Goal: Task Accomplishment & Management: Complete application form

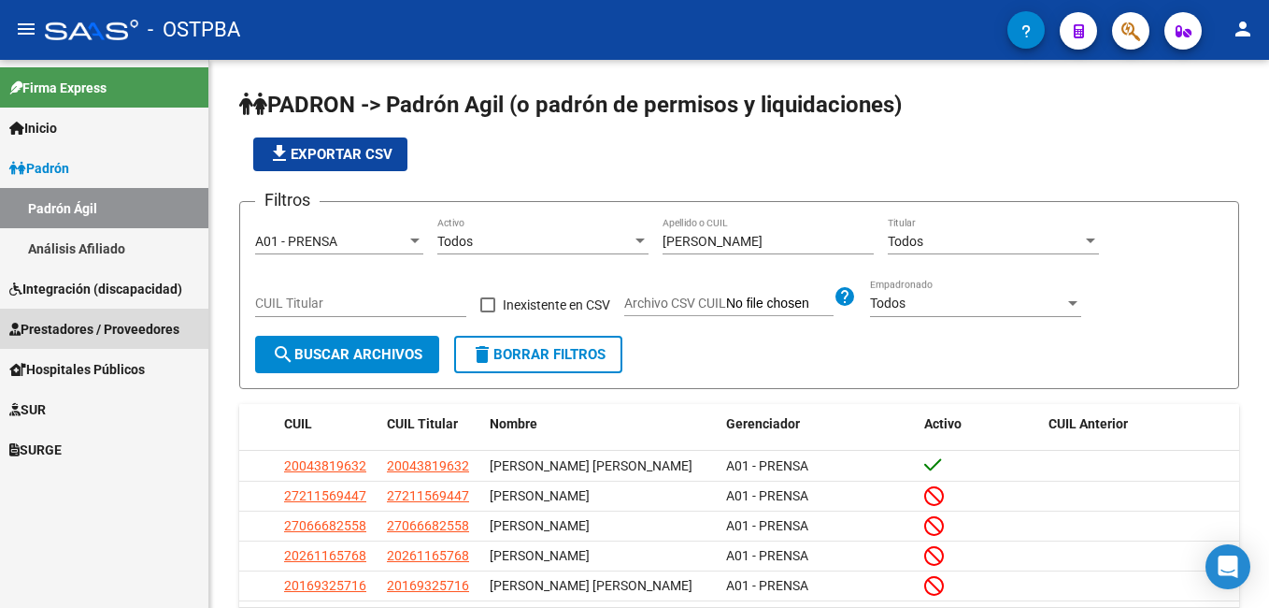
click at [74, 334] on span "Prestadores / Proveedores" at bounding box center [94, 329] width 170 height 21
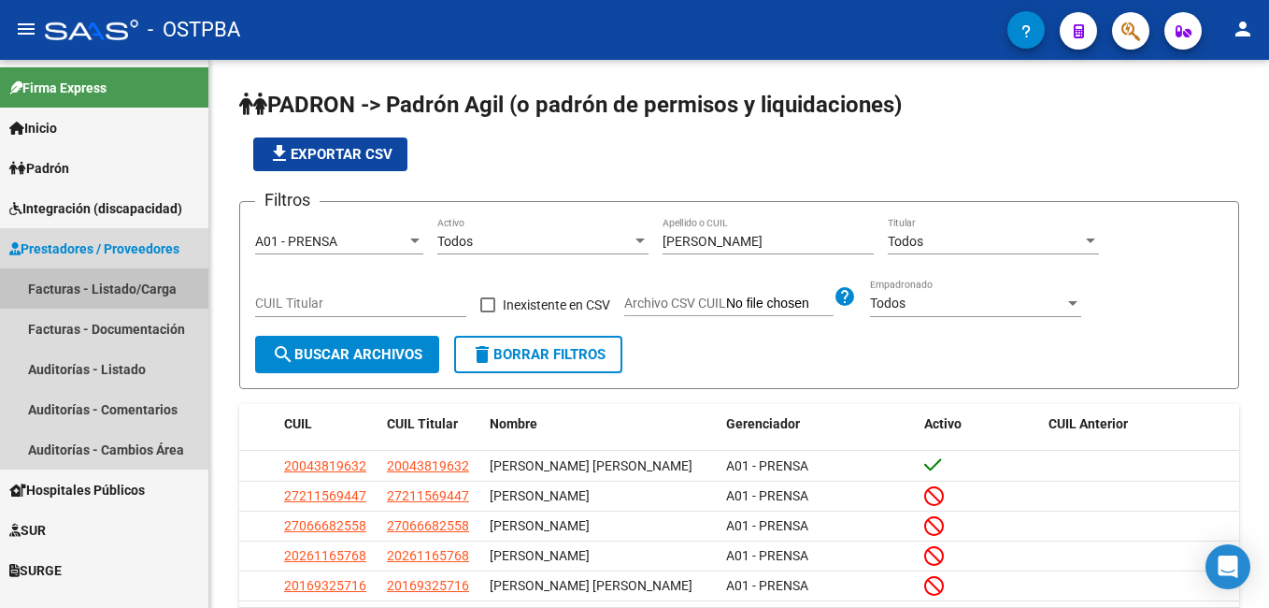
click at [54, 296] on link "Facturas - Listado/Carga" at bounding box center [104, 288] width 208 height 40
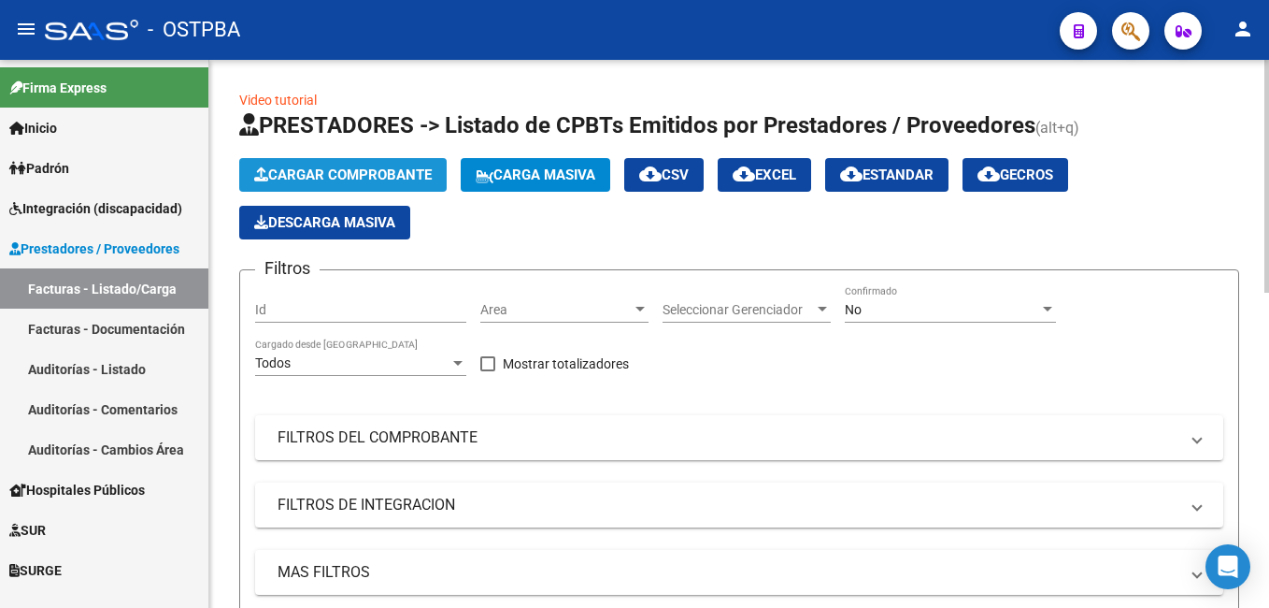
click at [315, 180] on span "Cargar Comprobante" at bounding box center [343, 174] width 178 height 17
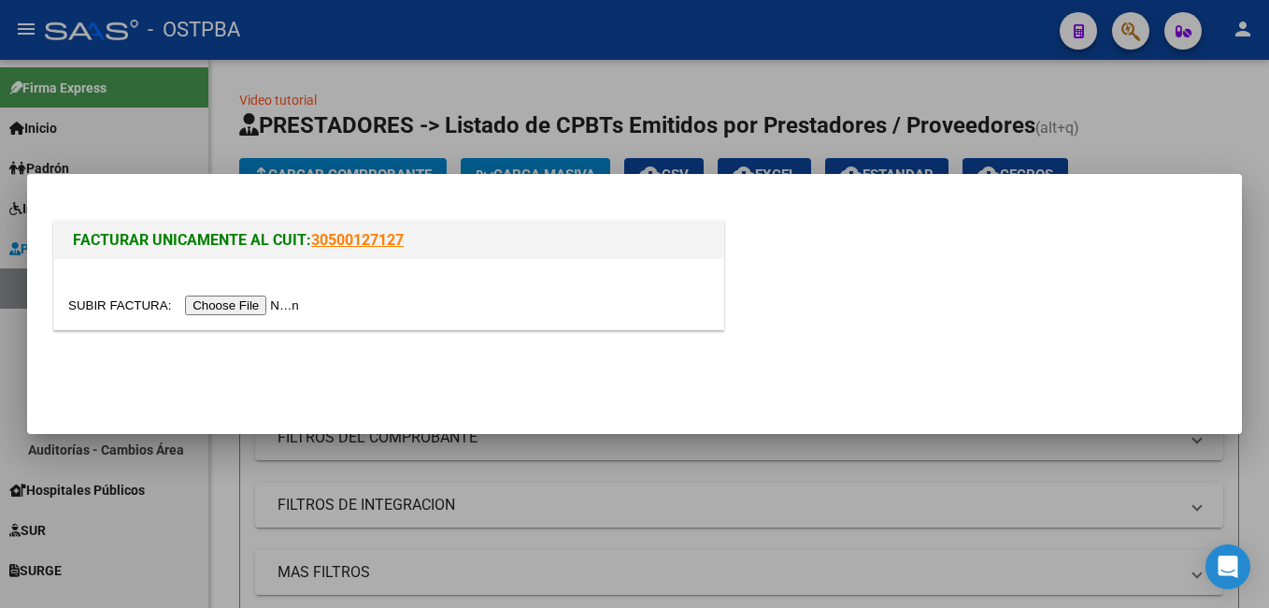
click at [254, 302] on input "file" at bounding box center [186, 305] width 236 height 20
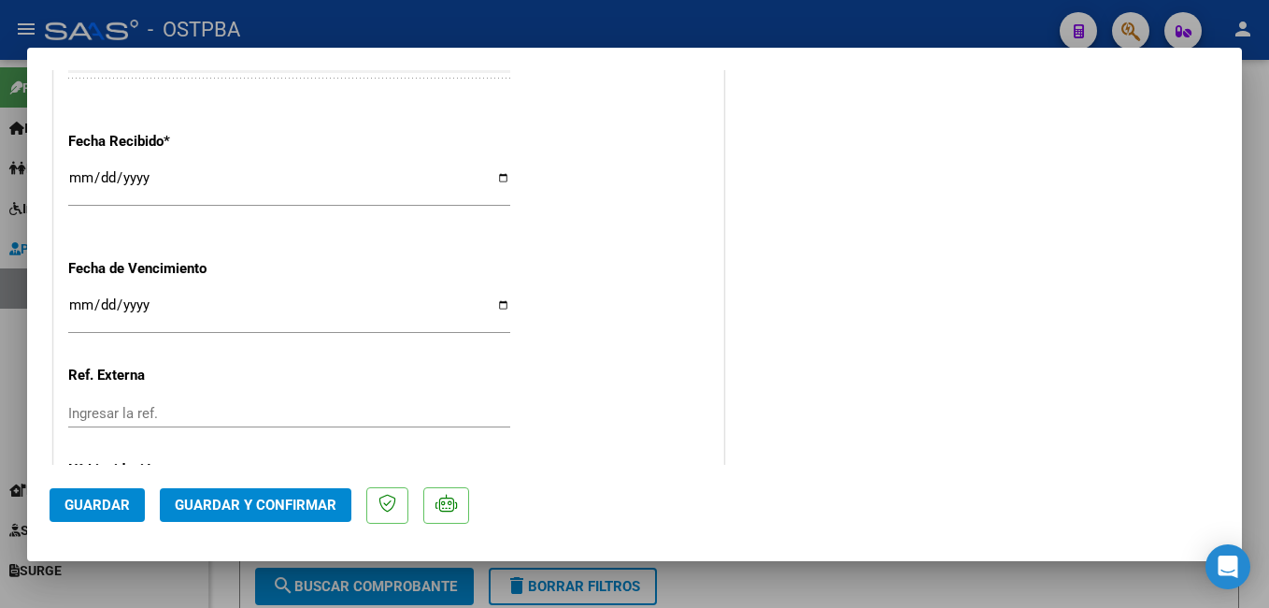
scroll to position [1215, 0]
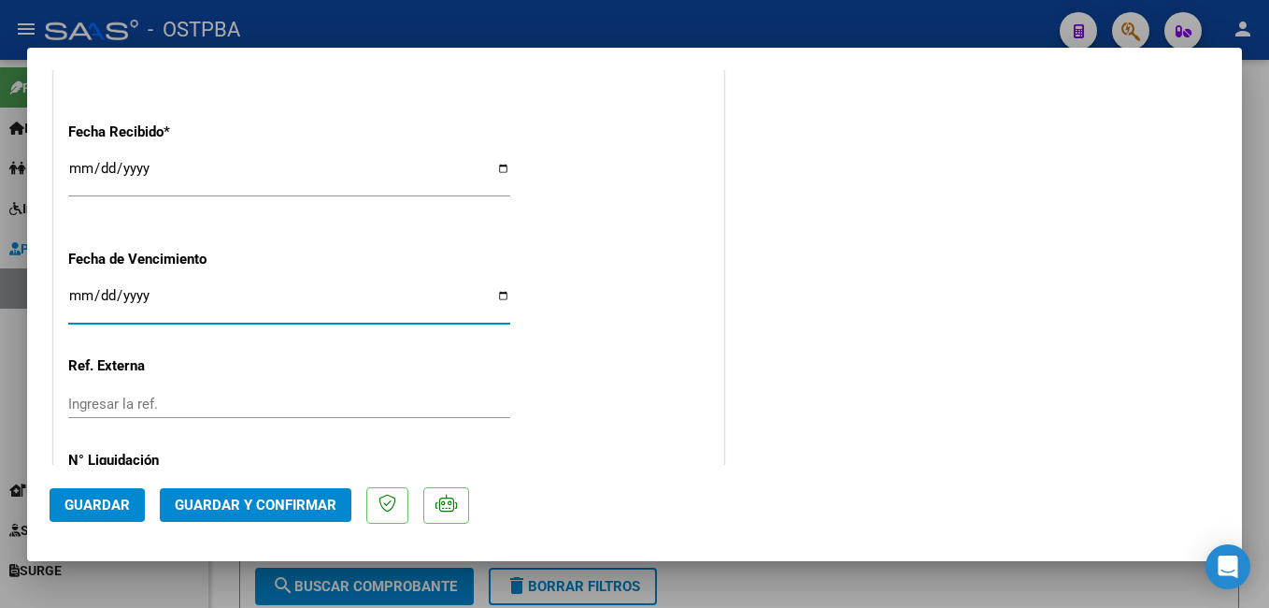
click at [497, 298] on input "Ingresar la fecha" at bounding box center [289, 303] width 442 height 30
type input "[DATE]"
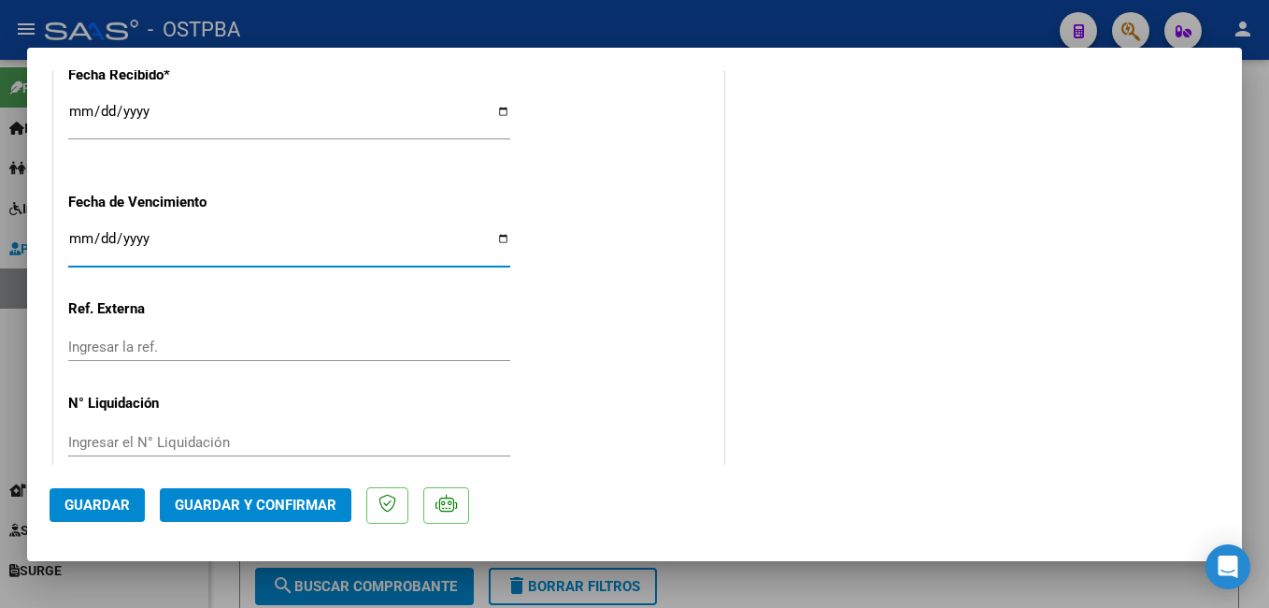
scroll to position [1299, 0]
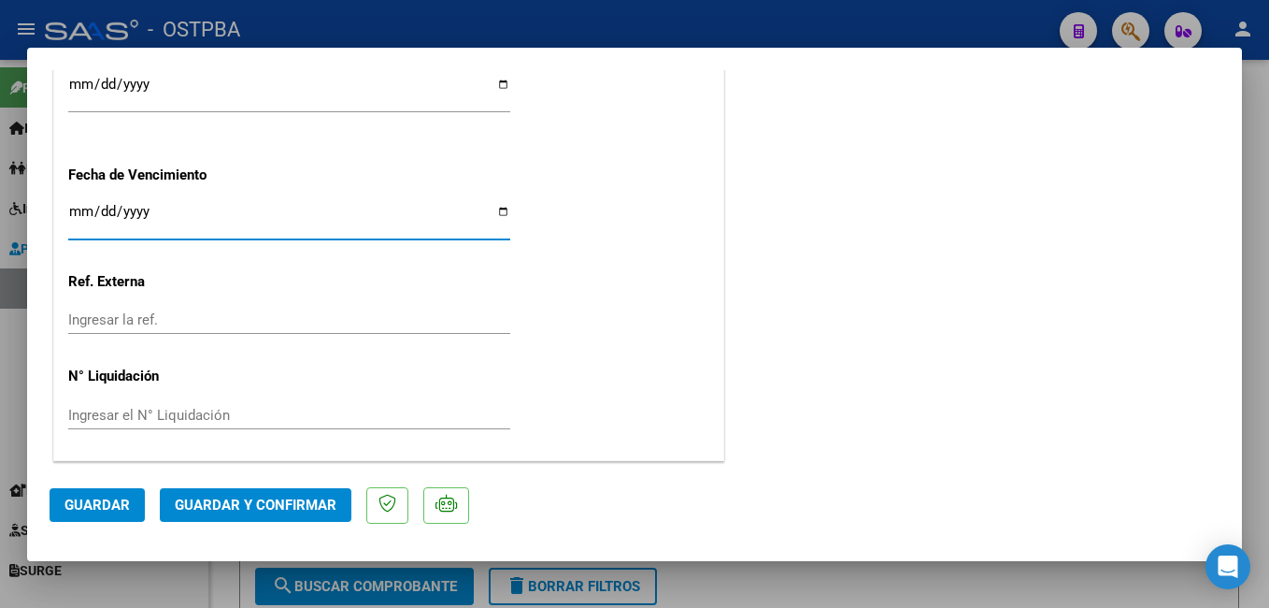
click at [99, 509] on span "Guardar" at bounding box center [96, 504] width 65 height 17
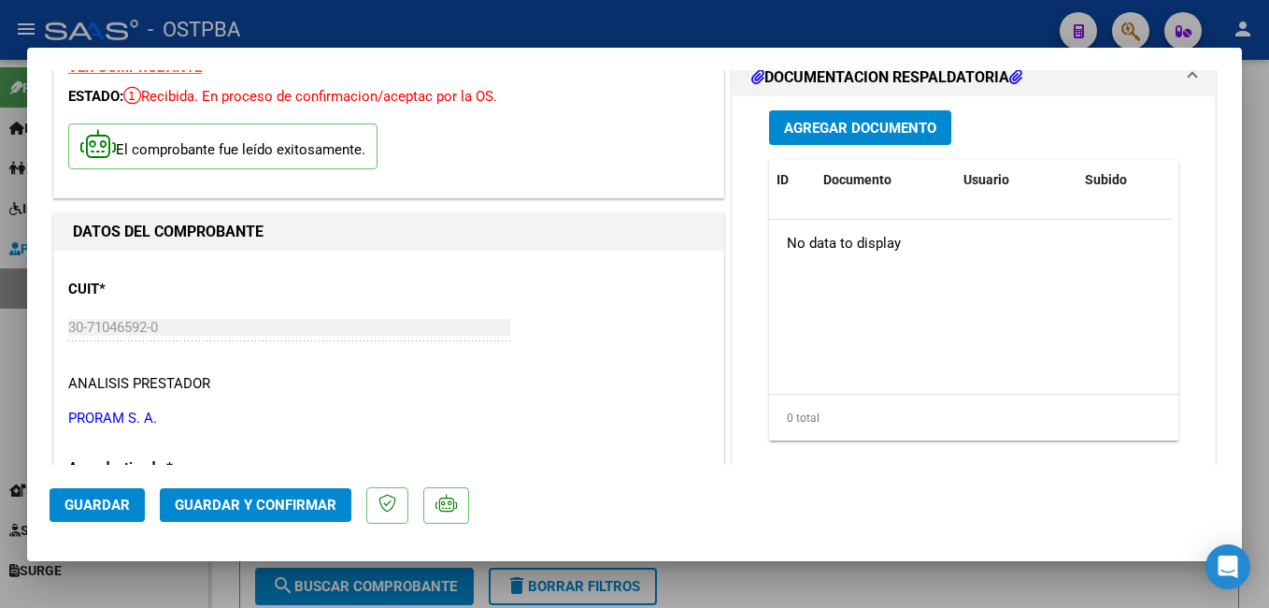
scroll to position [0, 0]
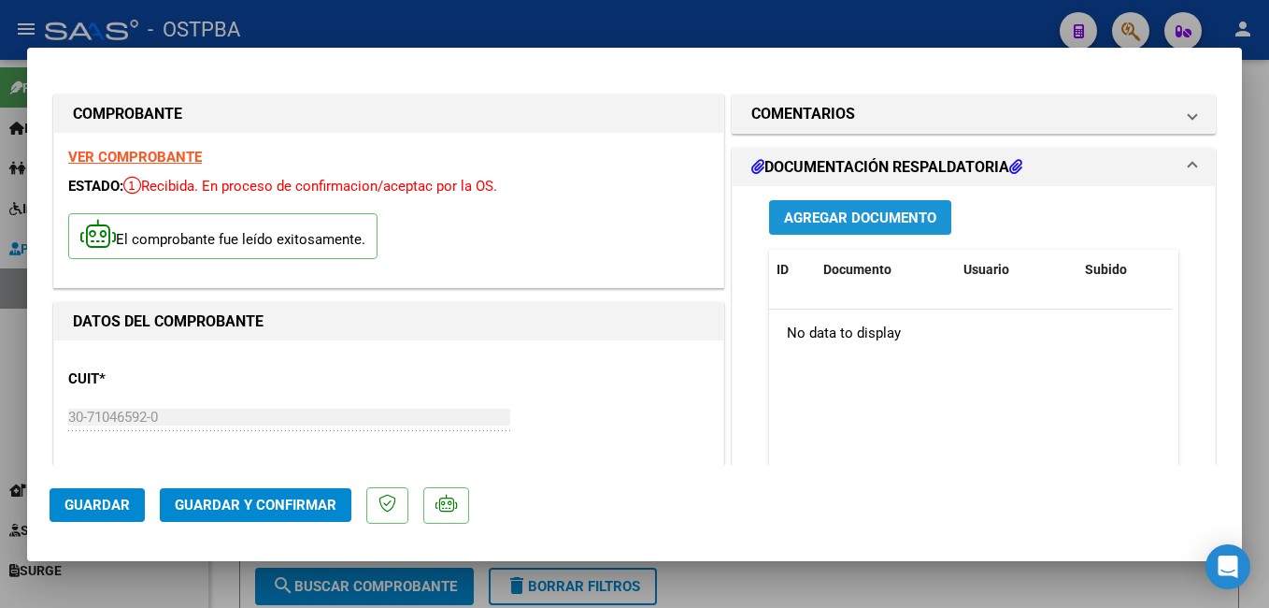
click at [869, 216] on span "Agregar Documento" at bounding box center [860, 217] width 152 height 17
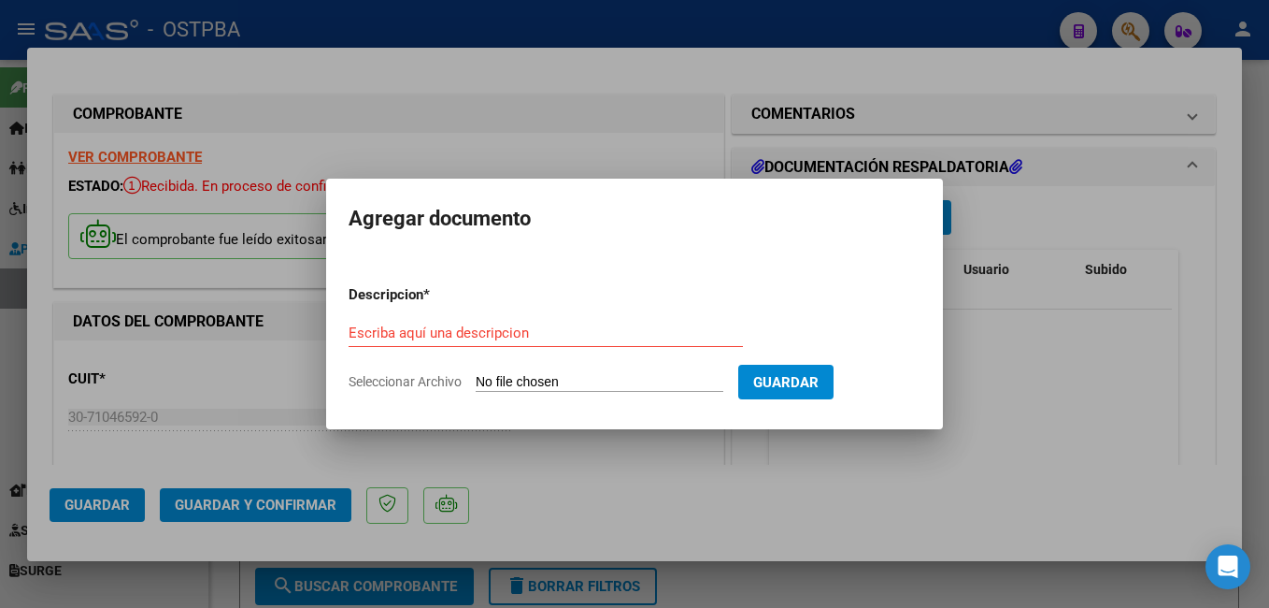
click at [419, 383] on span "Seleccionar Archivo" at bounding box center [405, 381] width 113 height 15
click at [476, 383] on input "Seleccionar Archivo" at bounding box center [600, 383] width 248 height 18
type input "C:\fakepath\Presup Aprob Núñez_20250908_0001.pdf"
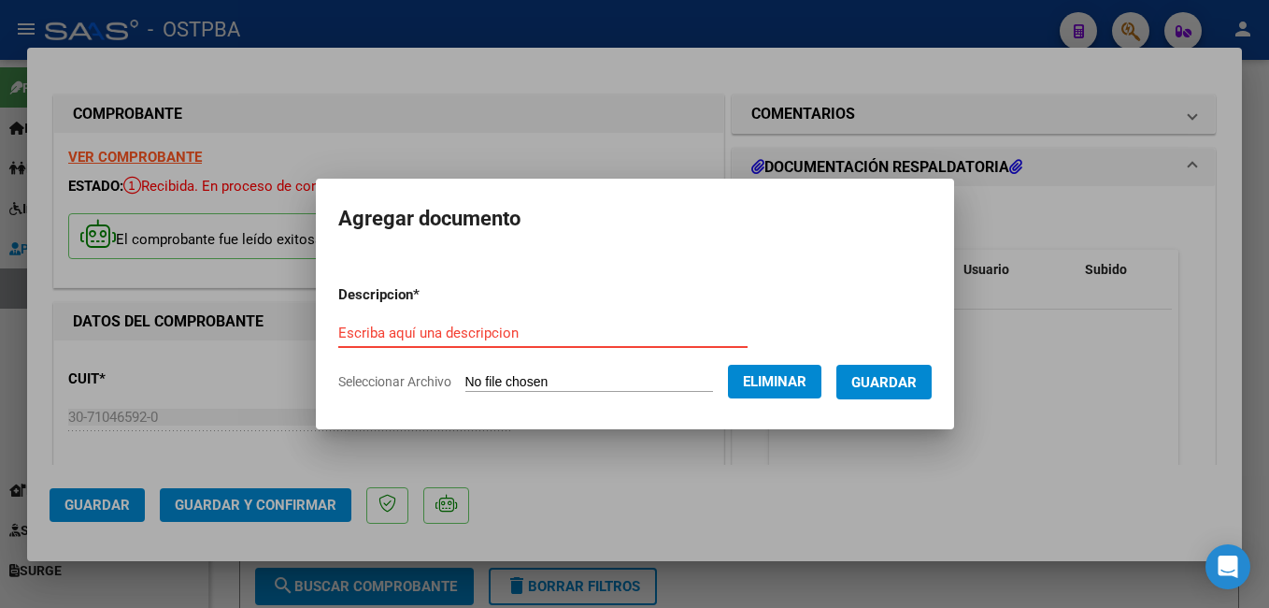
click at [514, 334] on input "Escriba aquí una descripcion" at bounding box center [542, 332] width 409 height 17
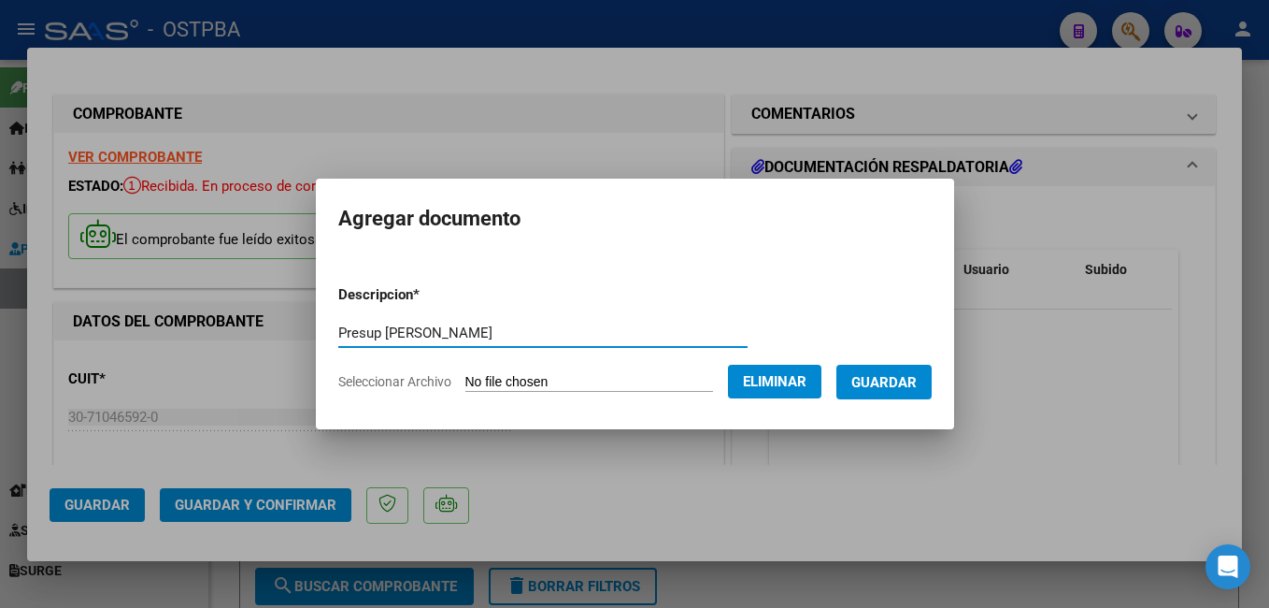
type input "Presup [PERSON_NAME]"
click at [902, 380] on span "Guardar" at bounding box center [884, 382] width 65 height 17
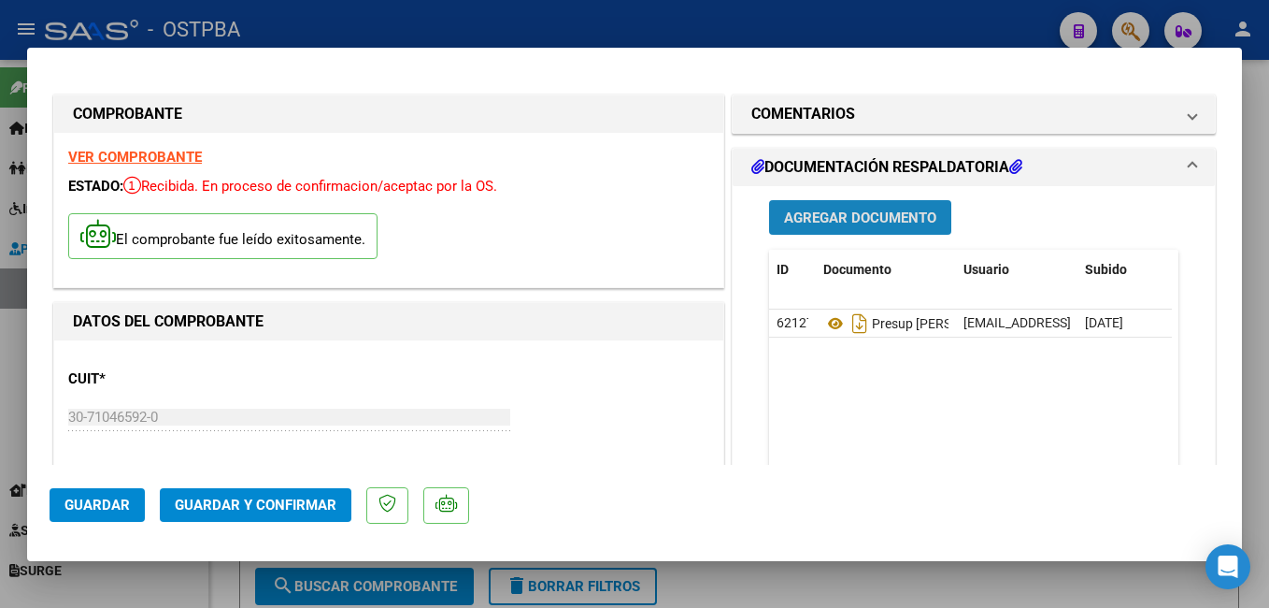
click at [887, 213] on span "Agregar Documento" at bounding box center [860, 217] width 152 height 17
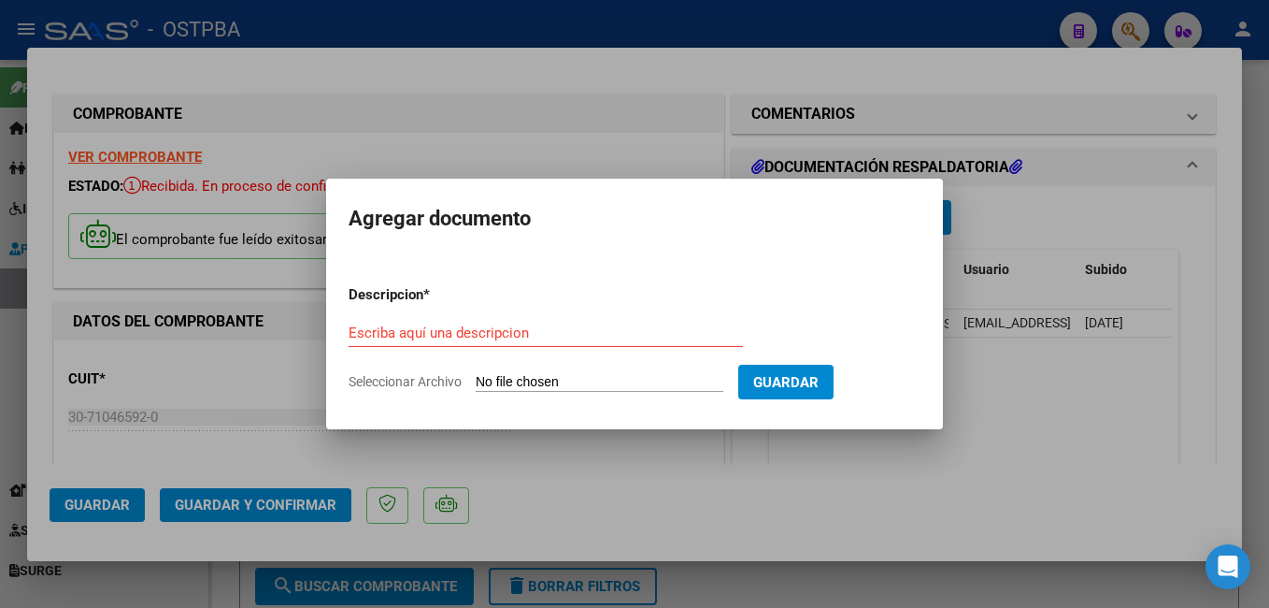
click at [413, 380] on span "Seleccionar Archivo" at bounding box center [405, 381] width 113 height 15
click at [476, 380] on input "Seleccionar Archivo" at bounding box center [600, 383] width 248 height 18
type input "C:\fakepath\Cx y Materiales Núñez_20250902_0001.pdf"
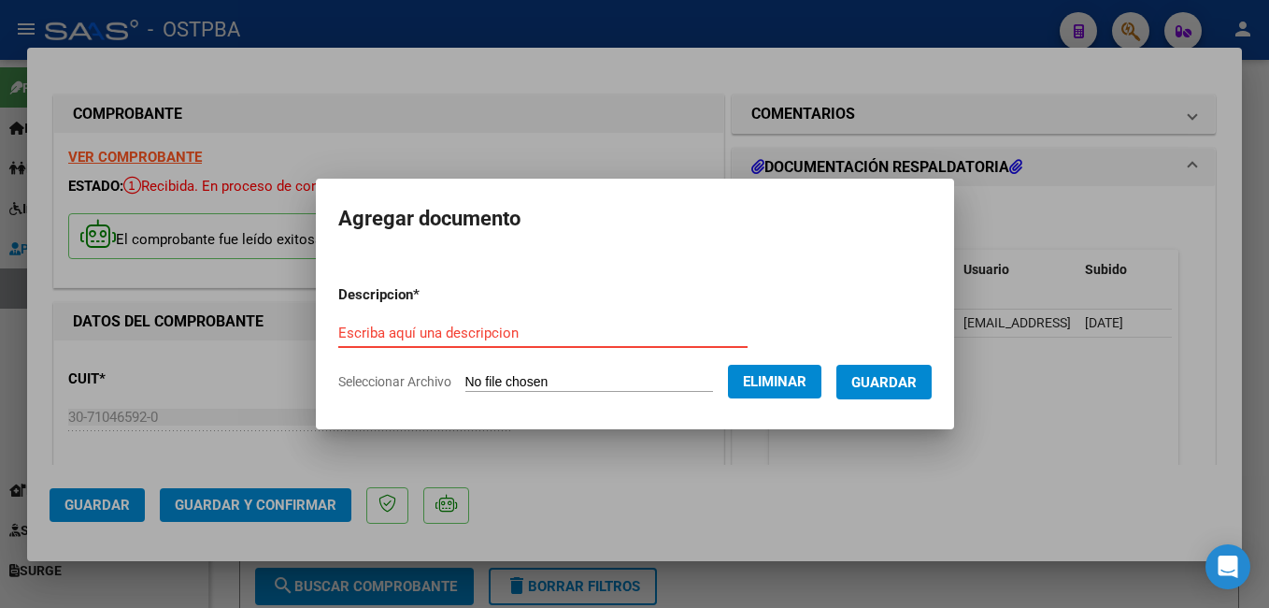
click at [526, 327] on input "Escriba aquí una descripcion" at bounding box center [542, 332] width 409 height 17
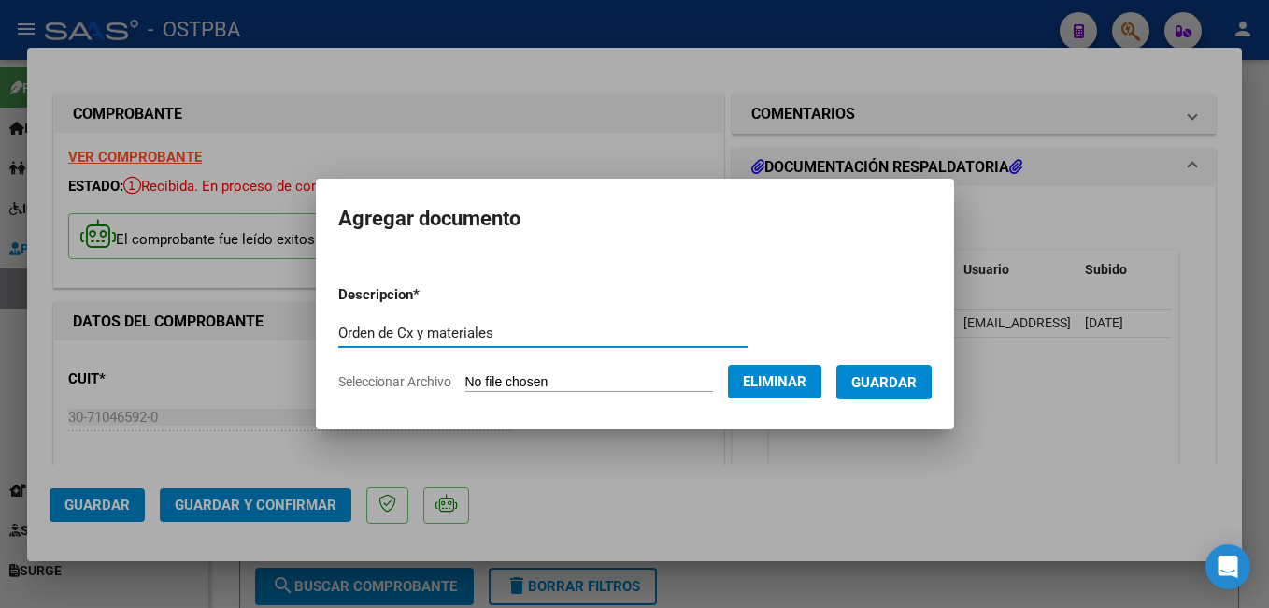
type input "Orden de Cx y materiales"
click at [917, 374] on span "Guardar" at bounding box center [884, 382] width 65 height 17
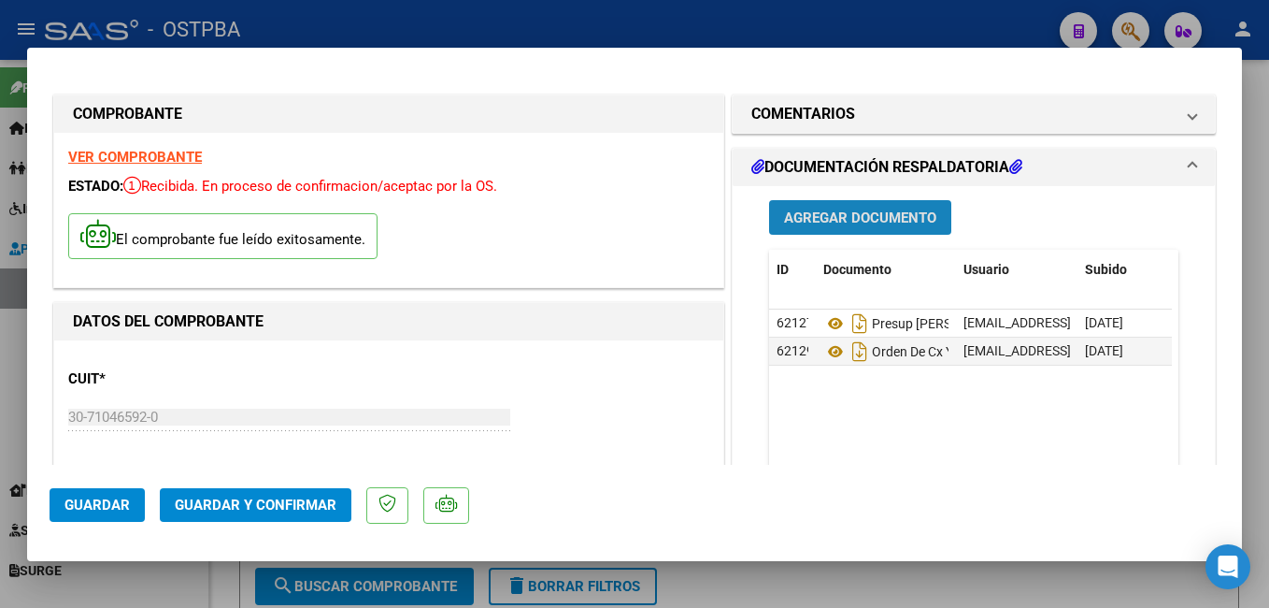
click at [872, 214] on span "Agregar Documento" at bounding box center [860, 217] width 152 height 17
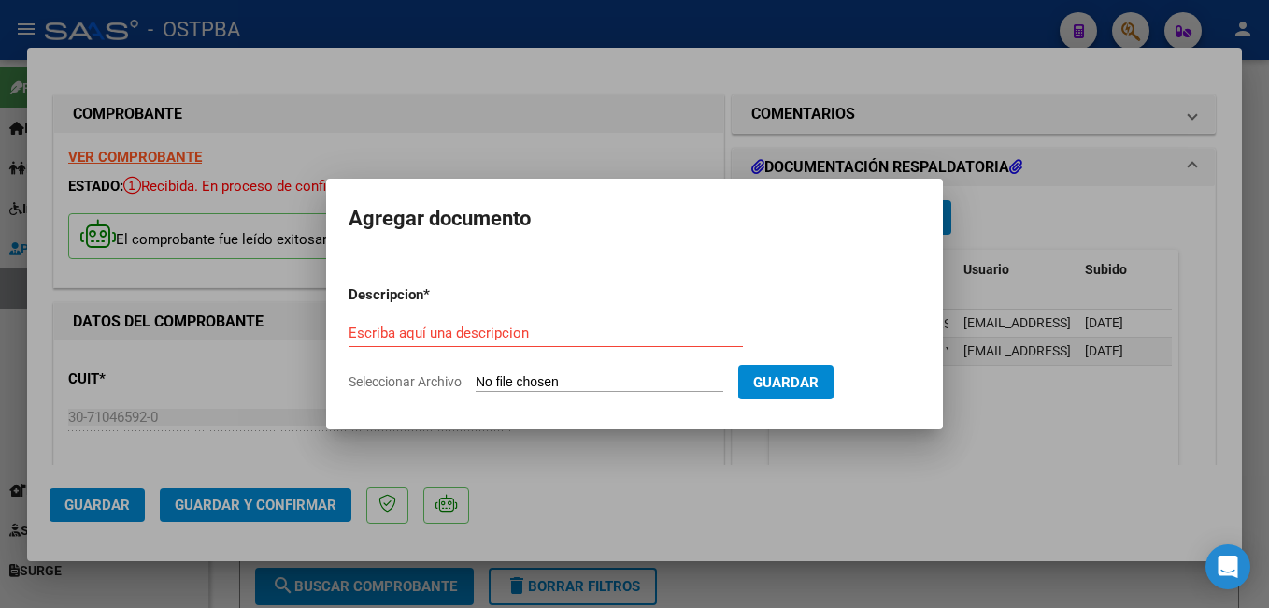
click at [429, 380] on span "Seleccionar Archivo" at bounding box center [405, 381] width 113 height 15
click at [476, 380] on input "Seleccionar Archivo" at bounding box center [600, 383] width 248 height 18
type input "C:\fakepath\Estudios Núñez_20250915_0001.pdf"
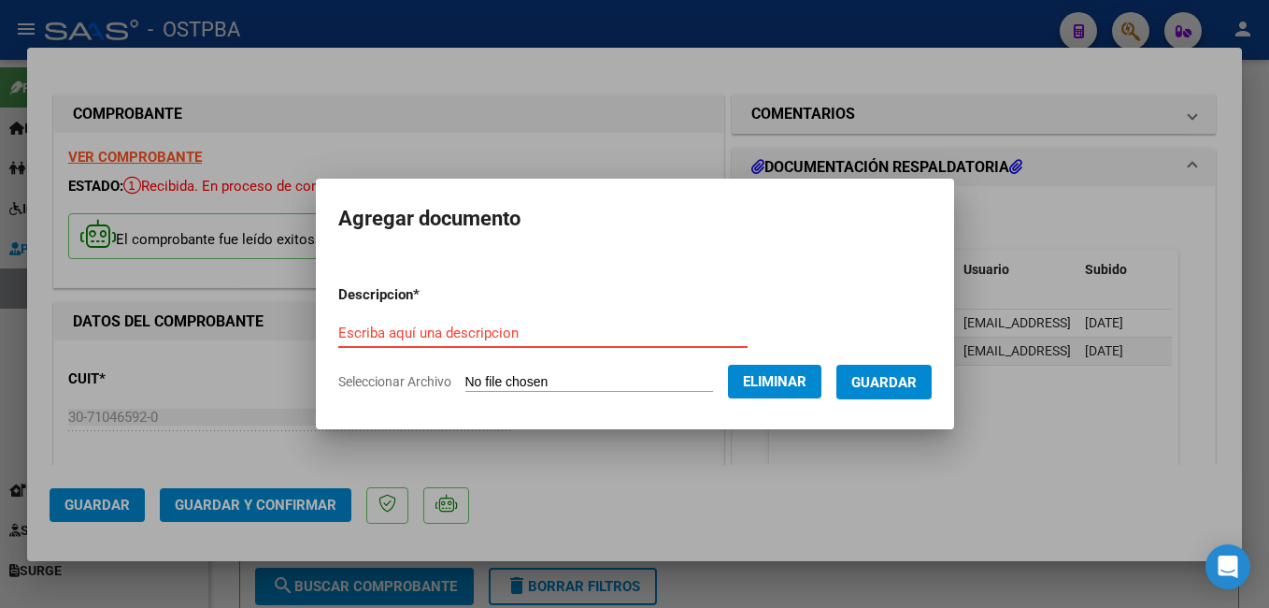
click at [497, 329] on input "Escriba aquí una descripcion" at bounding box center [542, 332] width 409 height 17
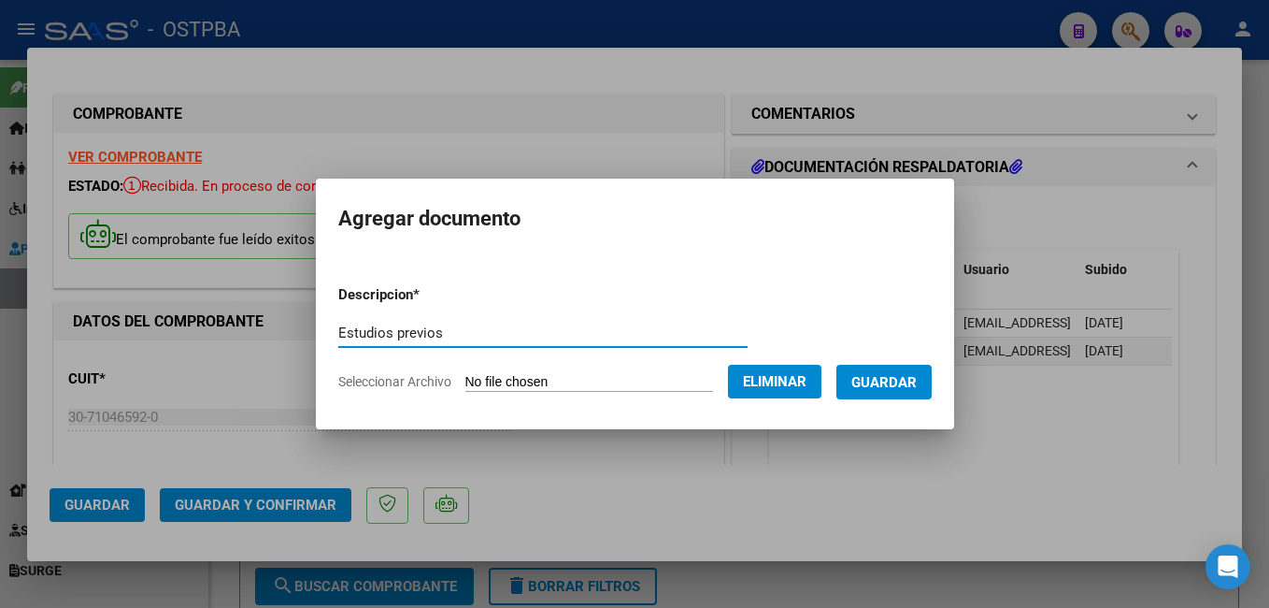
type input "Estudios previos"
click at [908, 374] on span "Guardar" at bounding box center [884, 382] width 65 height 17
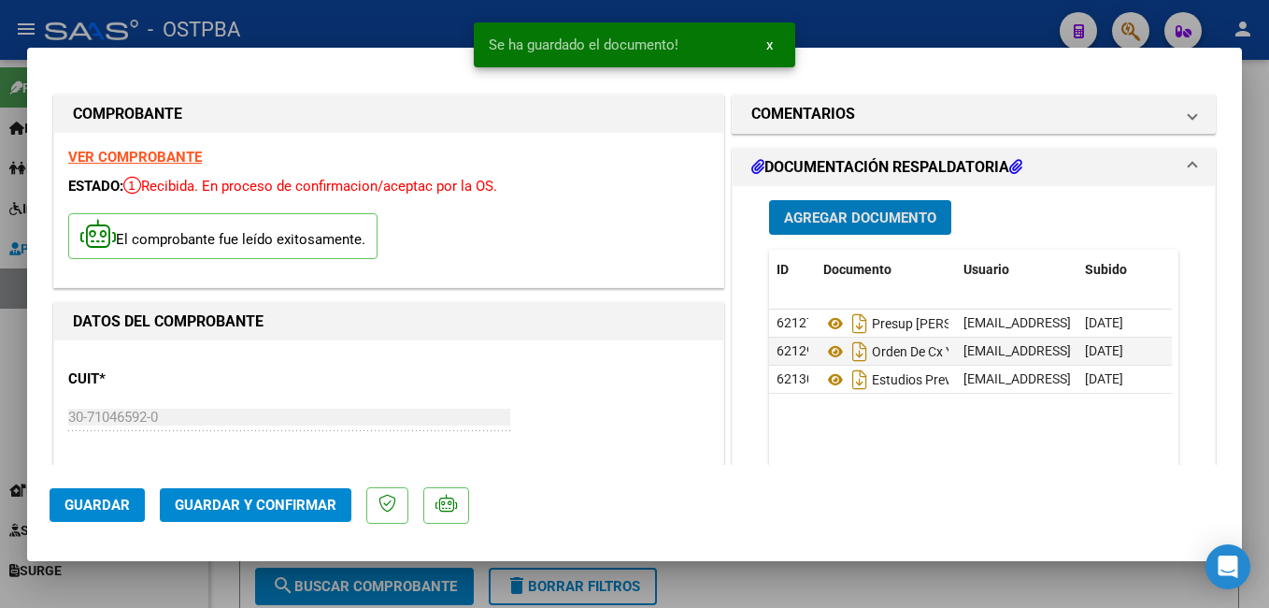
click at [299, 504] on span "Guardar y Confirmar" at bounding box center [256, 504] width 162 height 17
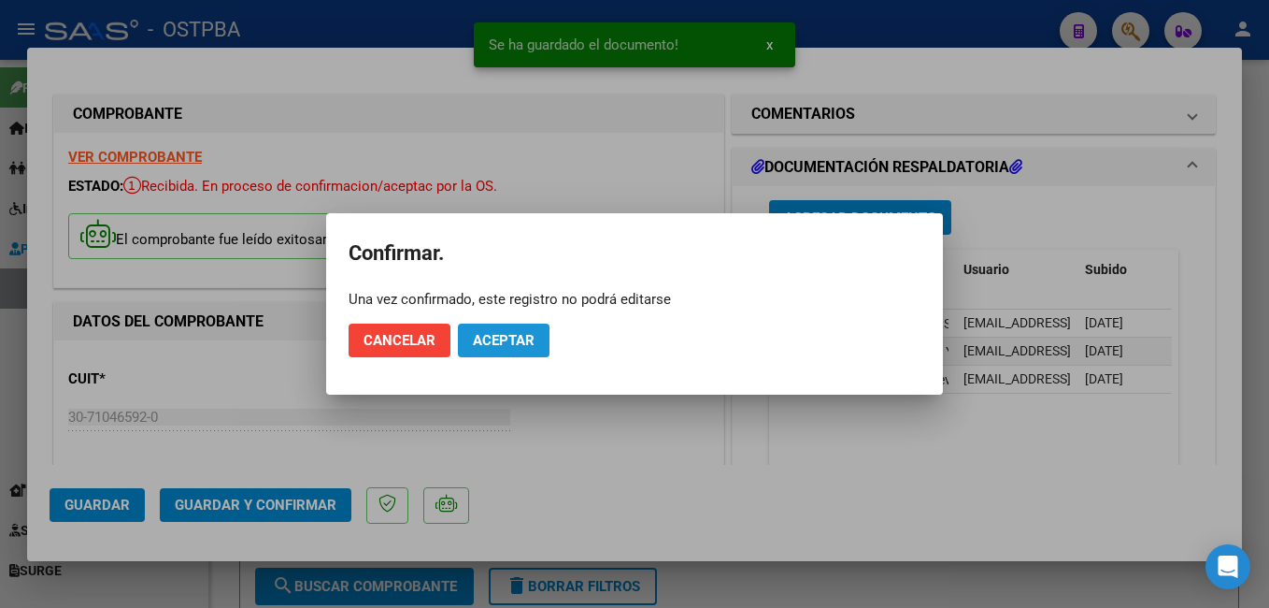
click at [494, 336] on span "Aceptar" at bounding box center [504, 340] width 62 height 17
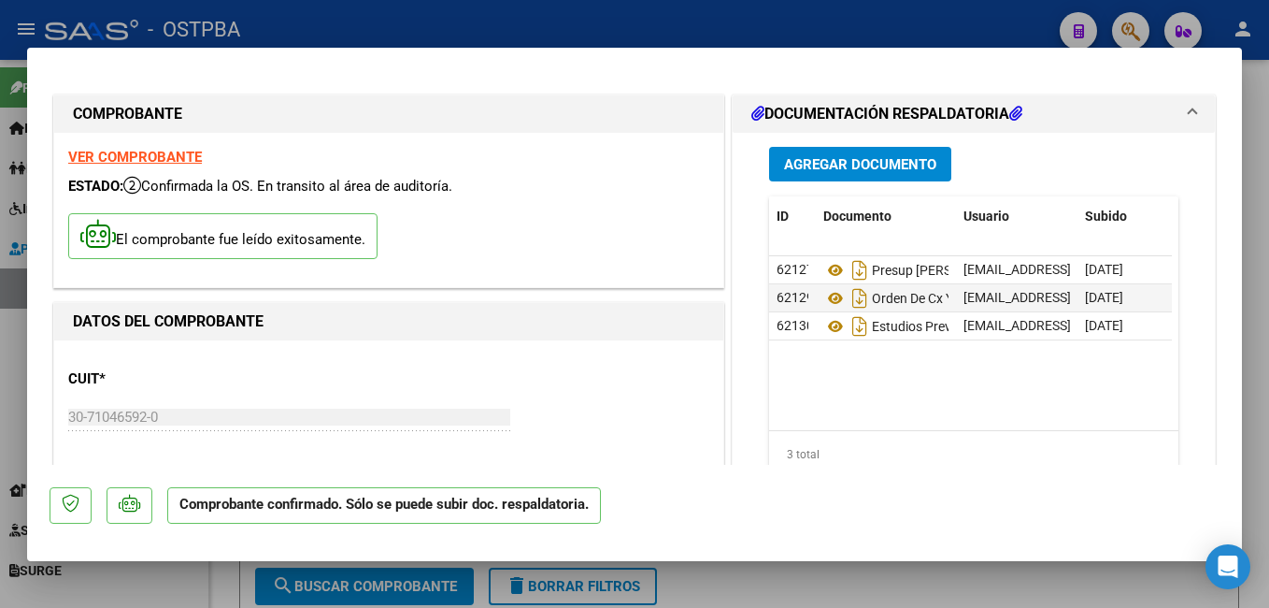
click at [384, 18] on div at bounding box center [634, 304] width 1269 height 608
type input "$ 0,00"
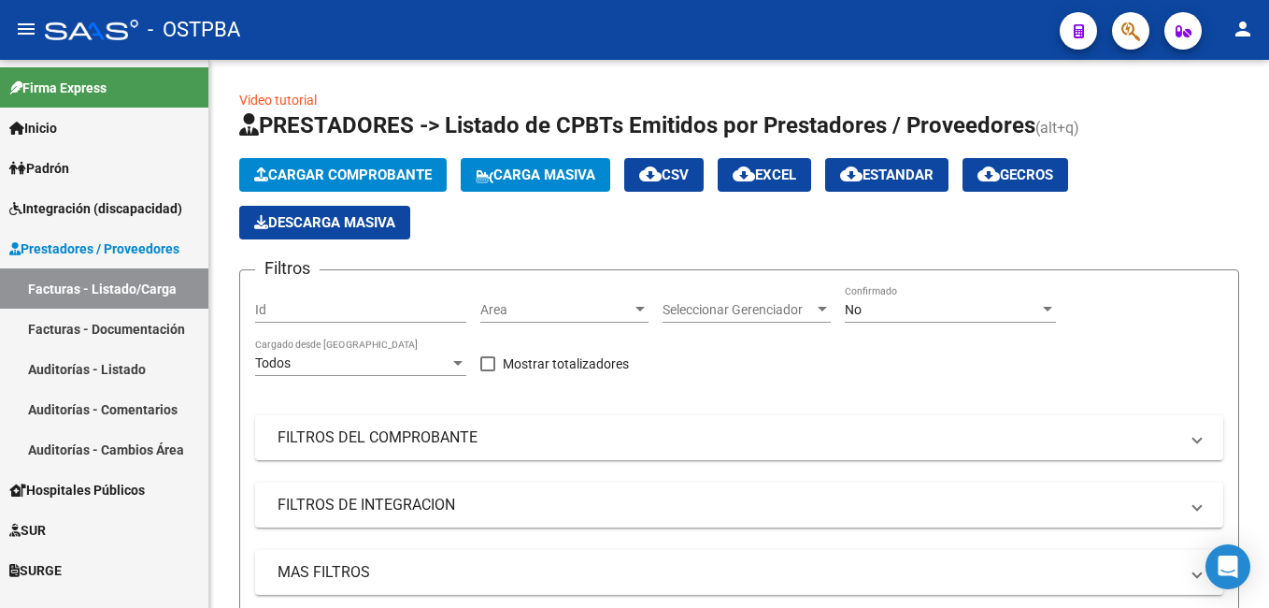
click at [69, 162] on span "Padrón" at bounding box center [39, 168] width 60 height 21
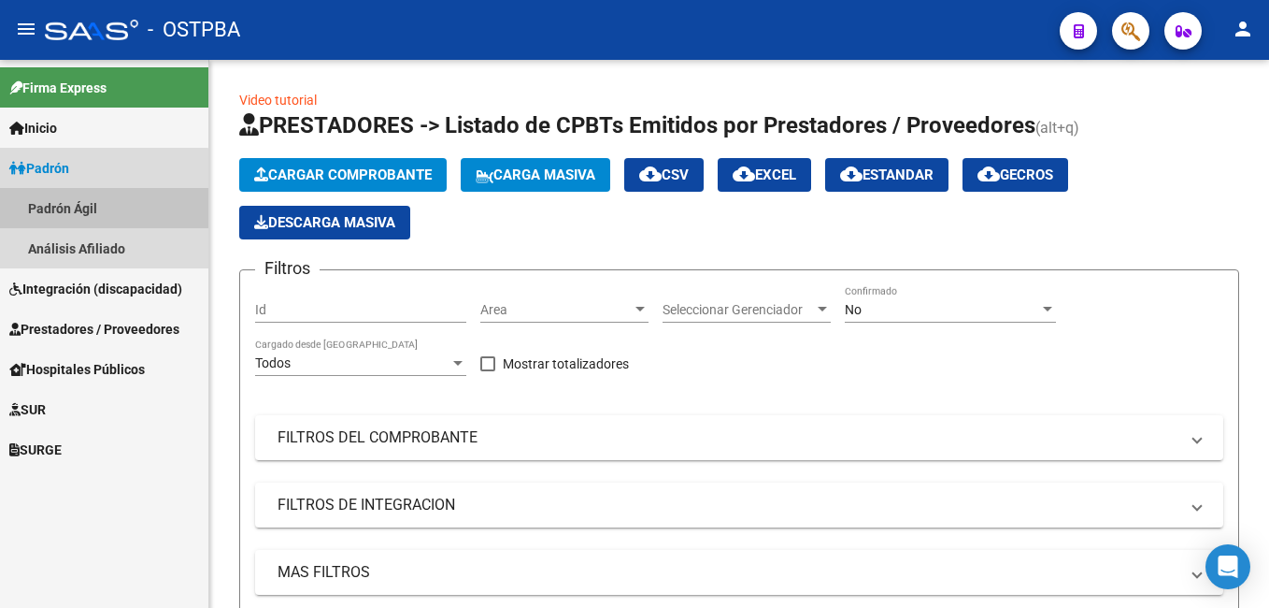
click at [70, 214] on link "Padrón Ágil" at bounding box center [104, 208] width 208 height 40
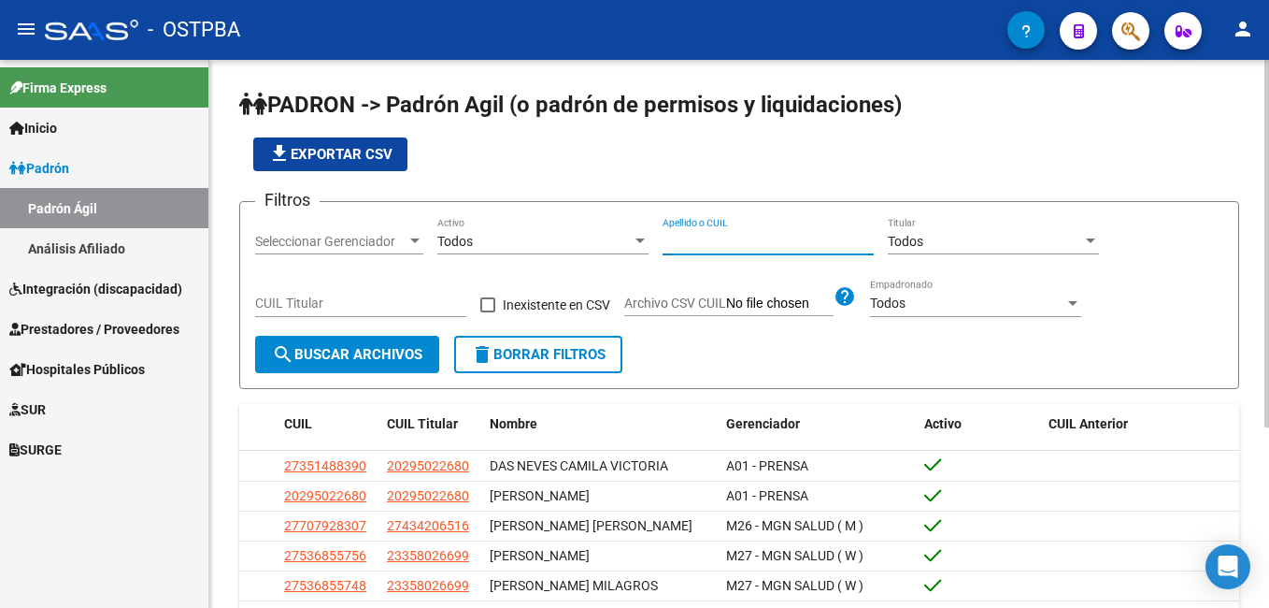
click at [709, 244] on input "Apellido o CUIL" at bounding box center [768, 242] width 211 height 16
type input "nuñez"
click at [414, 244] on div at bounding box center [415, 241] width 17 height 15
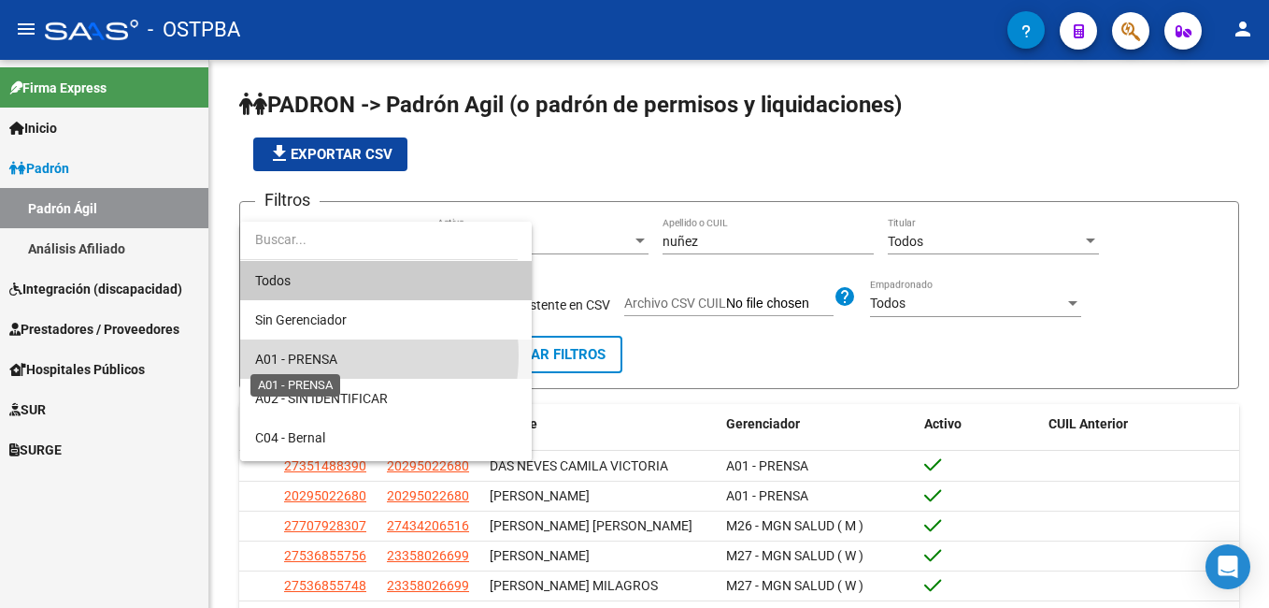
click at [326, 355] on span "A01 - PRENSA" at bounding box center [296, 358] width 82 height 15
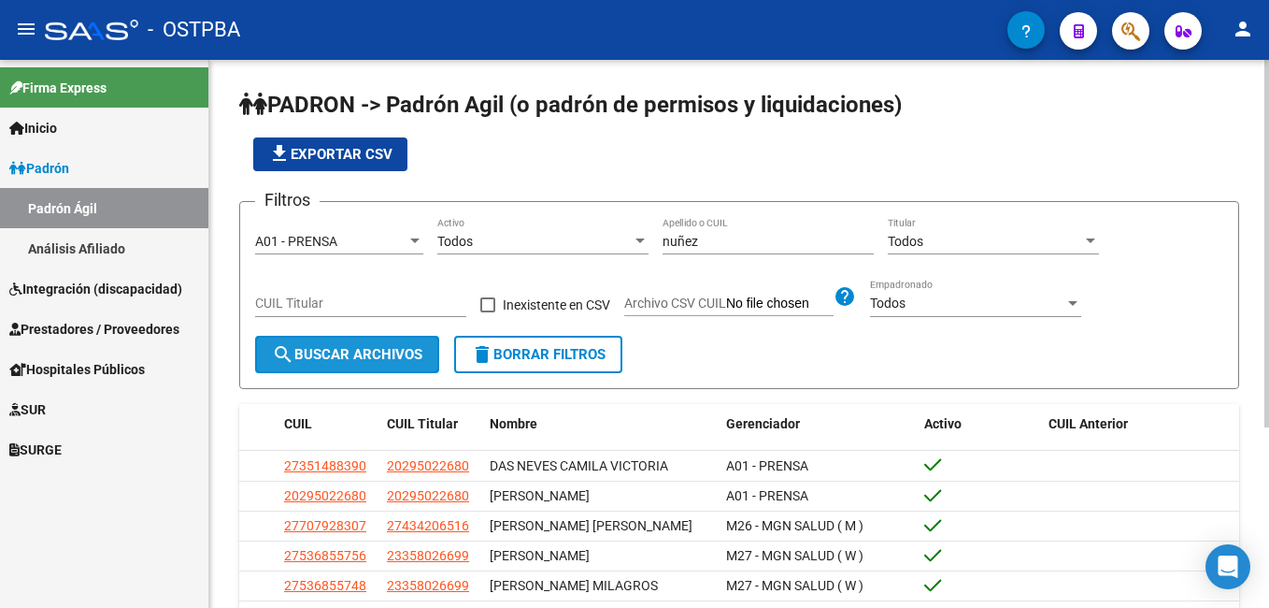
click at [357, 360] on span "search Buscar Archivos" at bounding box center [347, 354] width 150 height 17
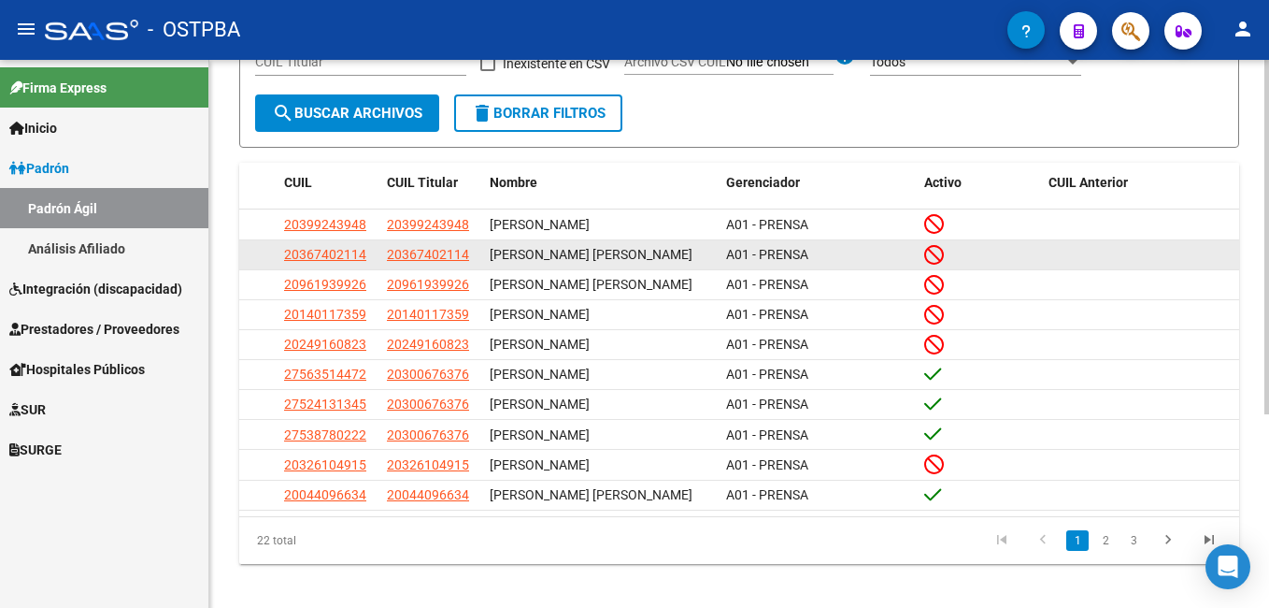
scroll to position [299, 0]
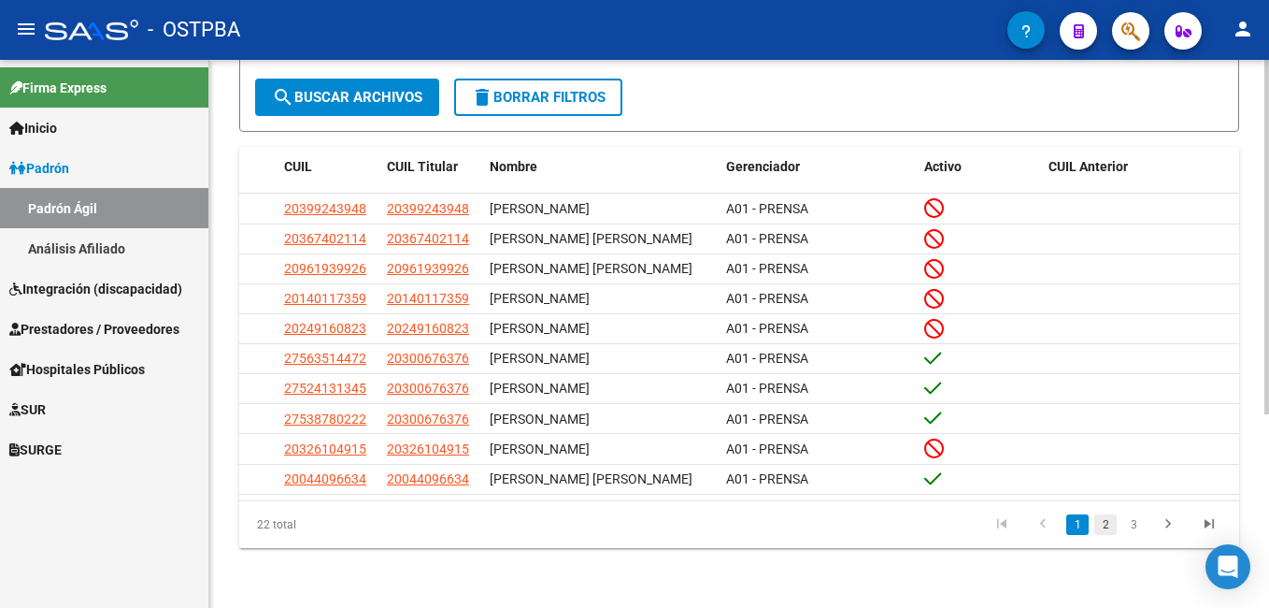
click at [1110, 521] on link "2" at bounding box center [1106, 524] width 22 height 21
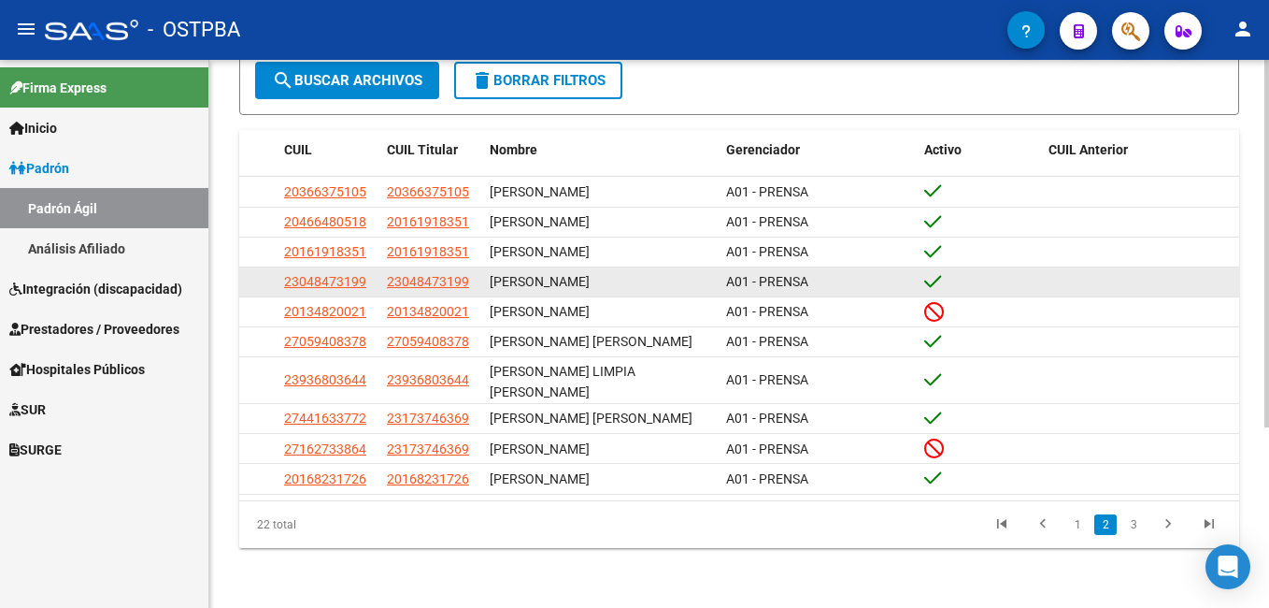
scroll to position [268, 0]
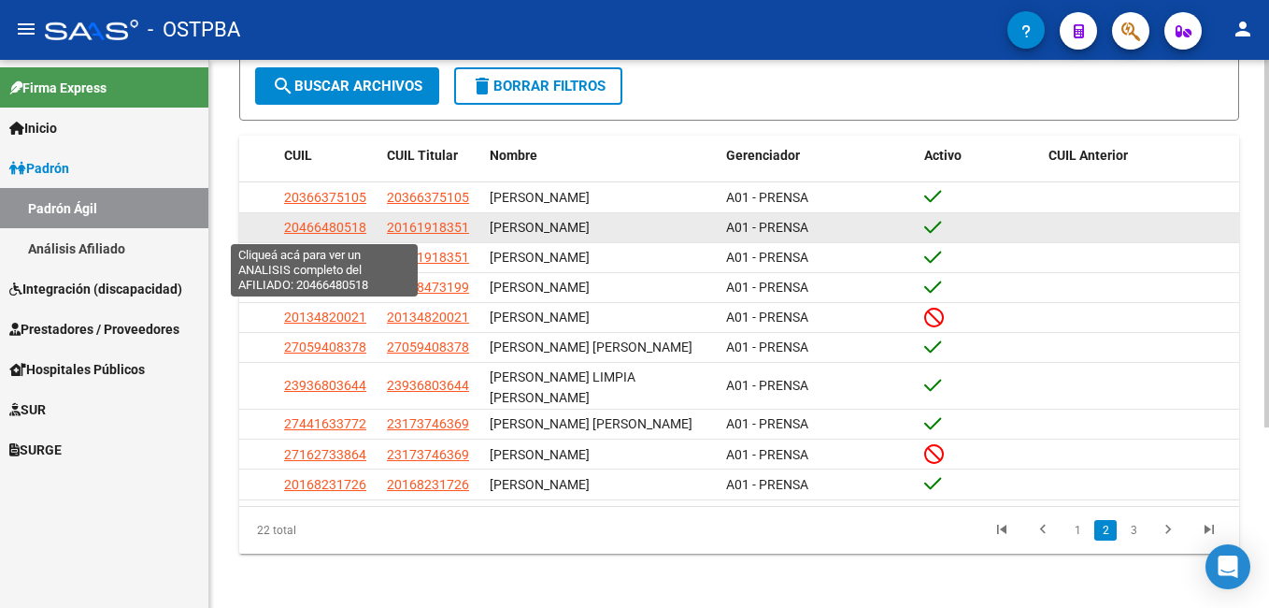
drag, startPoint x: 286, startPoint y: 234, endPoint x: 365, endPoint y: 233, distance: 78.5
click at [365, 233] on span "20466480518" at bounding box center [325, 227] width 82 height 15
copy span "20466480518"
type textarea "20466480518"
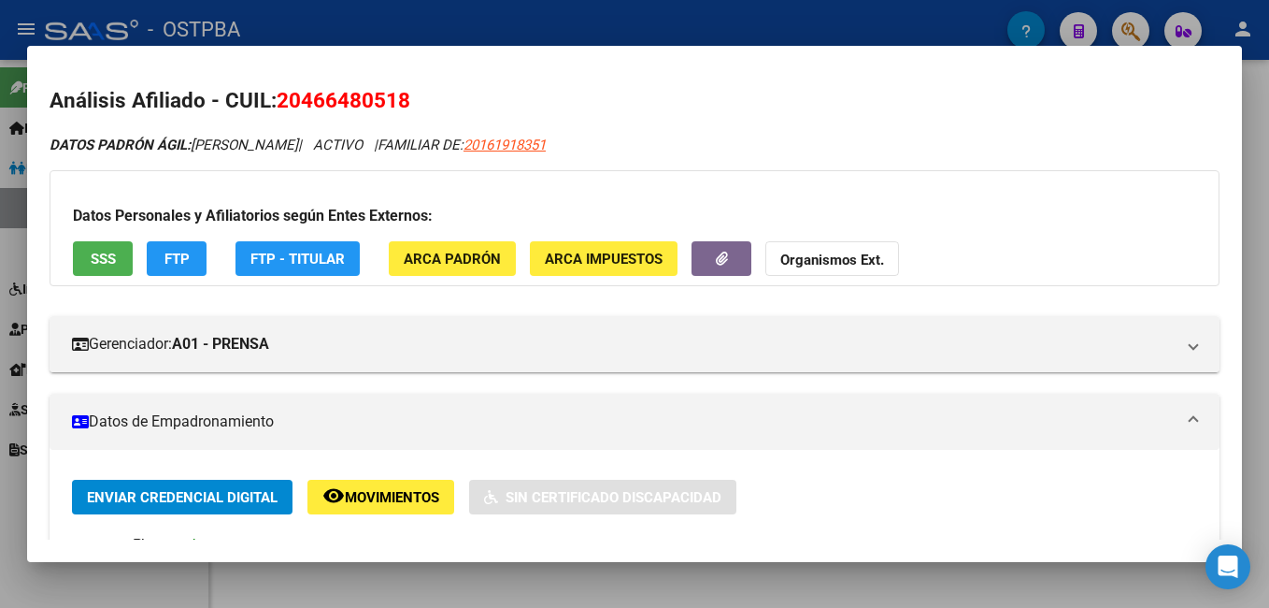
drag, startPoint x: 277, startPoint y: 97, endPoint x: 415, endPoint y: 104, distance: 138.5
click at [415, 104] on h2 "Análisis Afiliado - CUIL: 20466480518" at bounding box center [635, 101] width 1170 height 32
drag, startPoint x: 415, startPoint y: 104, endPoint x: 391, endPoint y: 104, distance: 24.3
copy span "20466480518"
click at [417, 24] on div at bounding box center [634, 304] width 1269 height 608
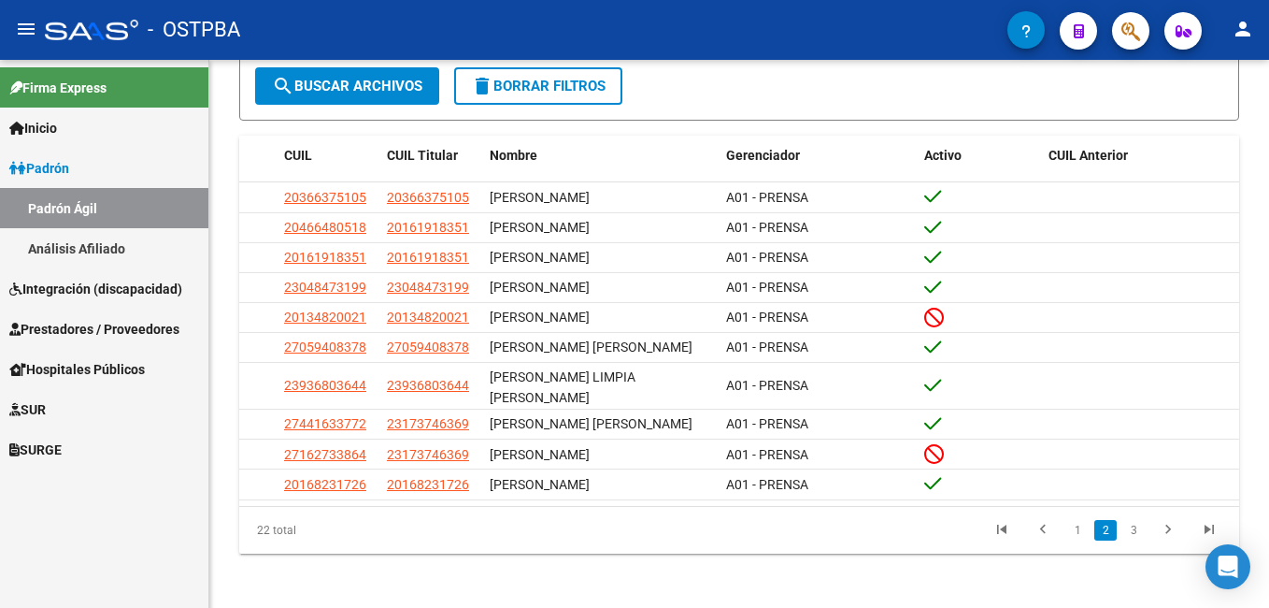
click at [69, 325] on span "Prestadores / Proveedores" at bounding box center [94, 329] width 170 height 21
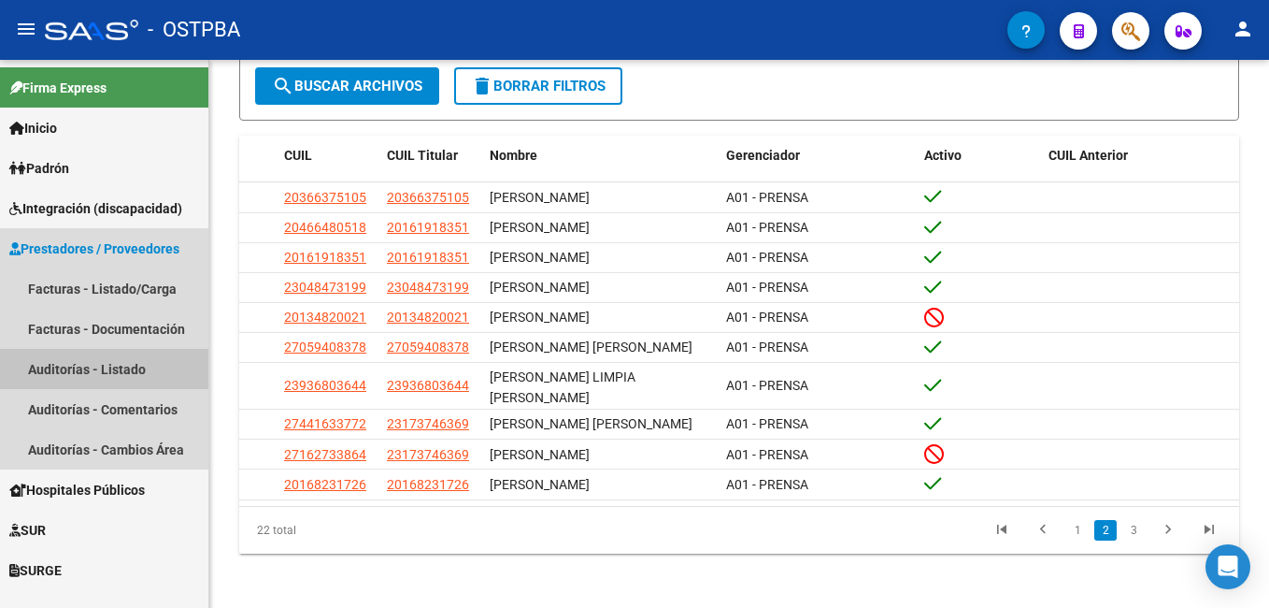
click at [81, 367] on link "Auditorías - Listado" at bounding box center [104, 369] width 208 height 40
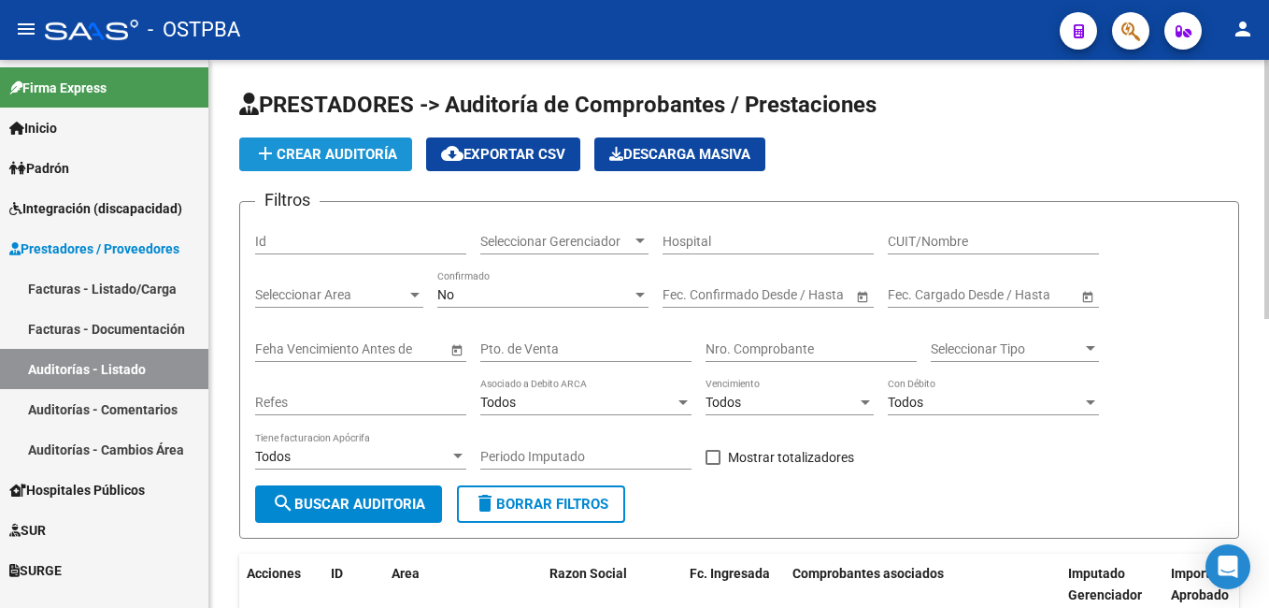
click at [319, 152] on span "add Crear Auditoría" at bounding box center [325, 154] width 143 height 17
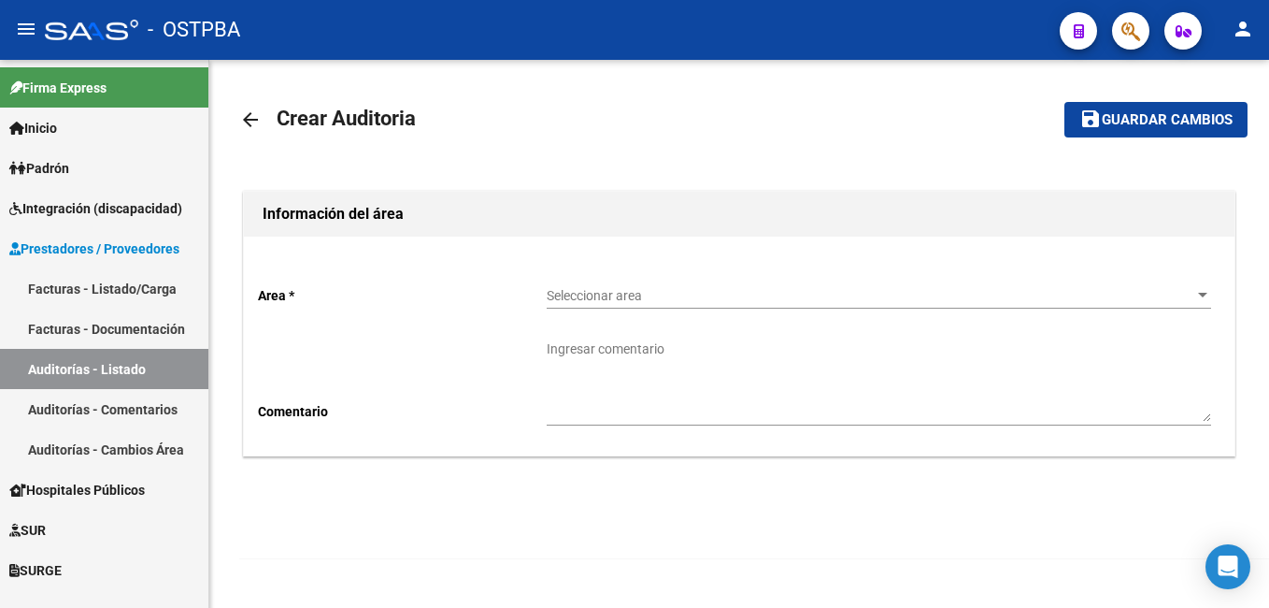
click at [1203, 299] on div at bounding box center [1203, 295] width 17 height 15
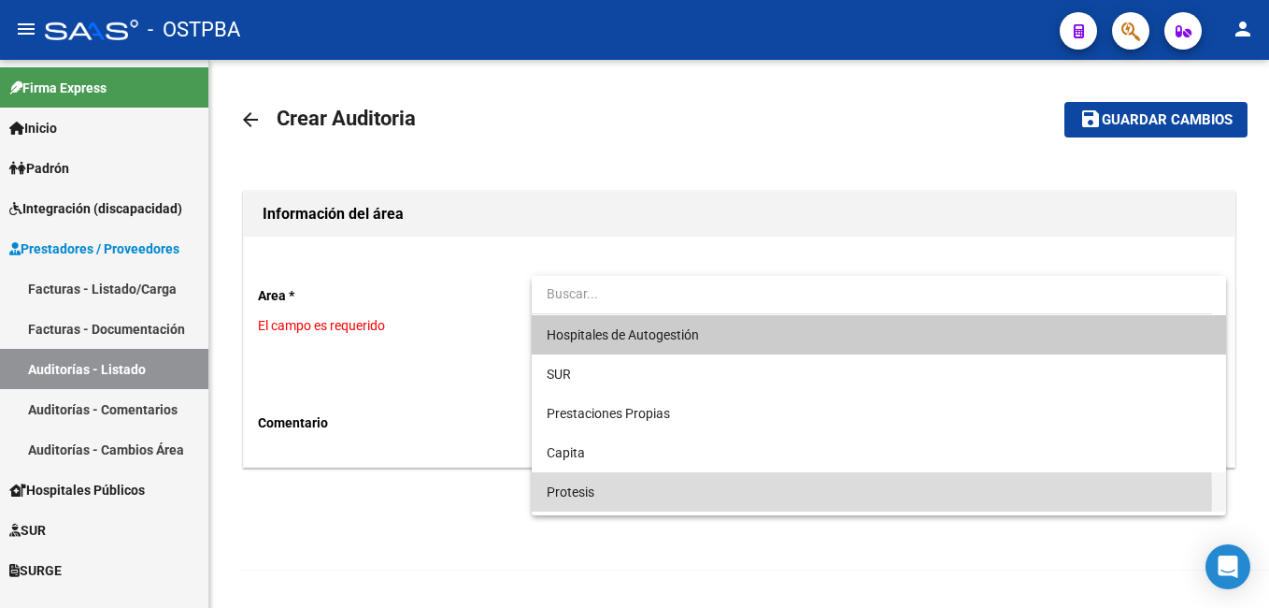
click at [600, 494] on span "Protesis" at bounding box center [879, 491] width 665 height 39
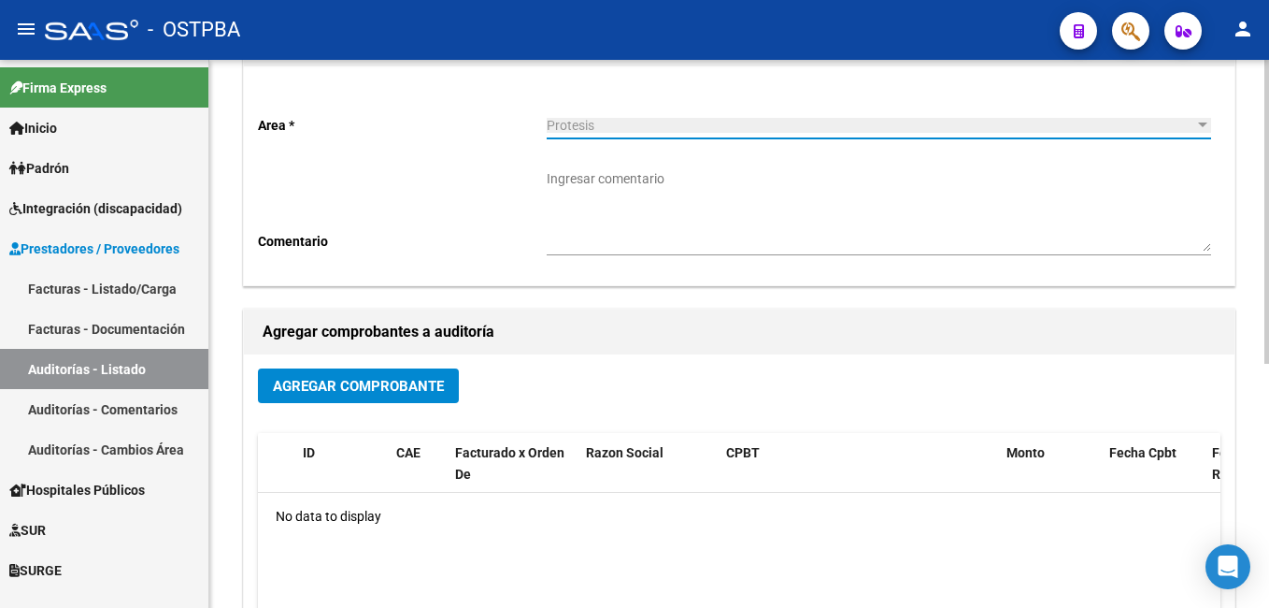
scroll to position [187, 0]
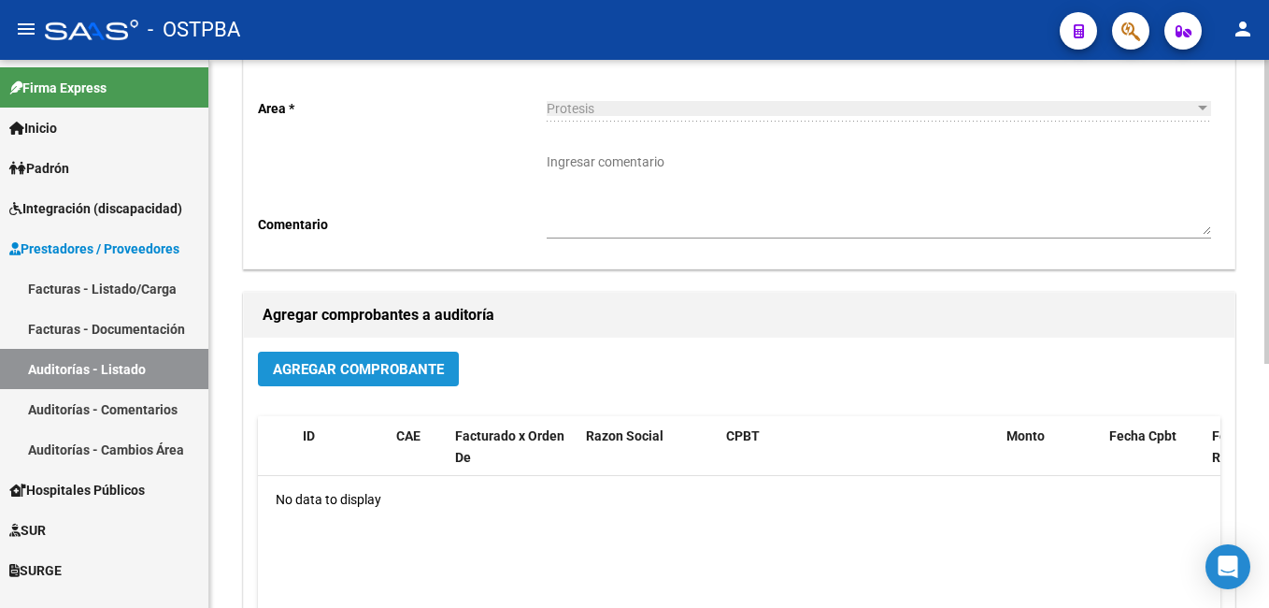
click at [380, 366] on span "Agregar Comprobante" at bounding box center [358, 369] width 171 height 17
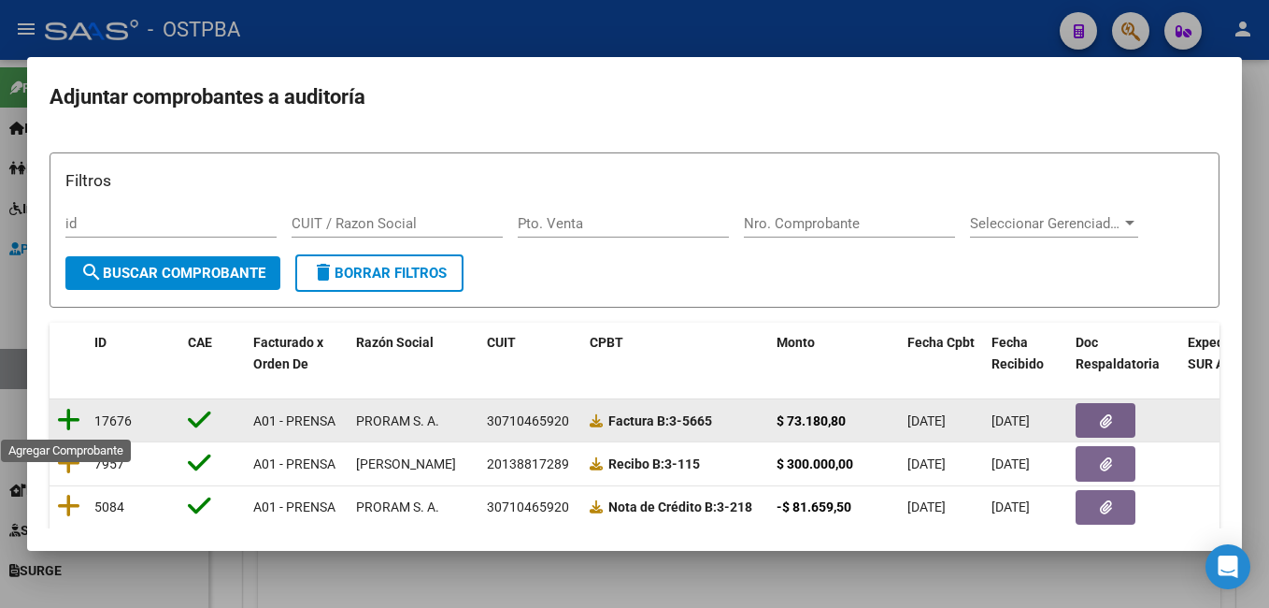
click at [64, 414] on icon at bounding box center [68, 420] width 23 height 26
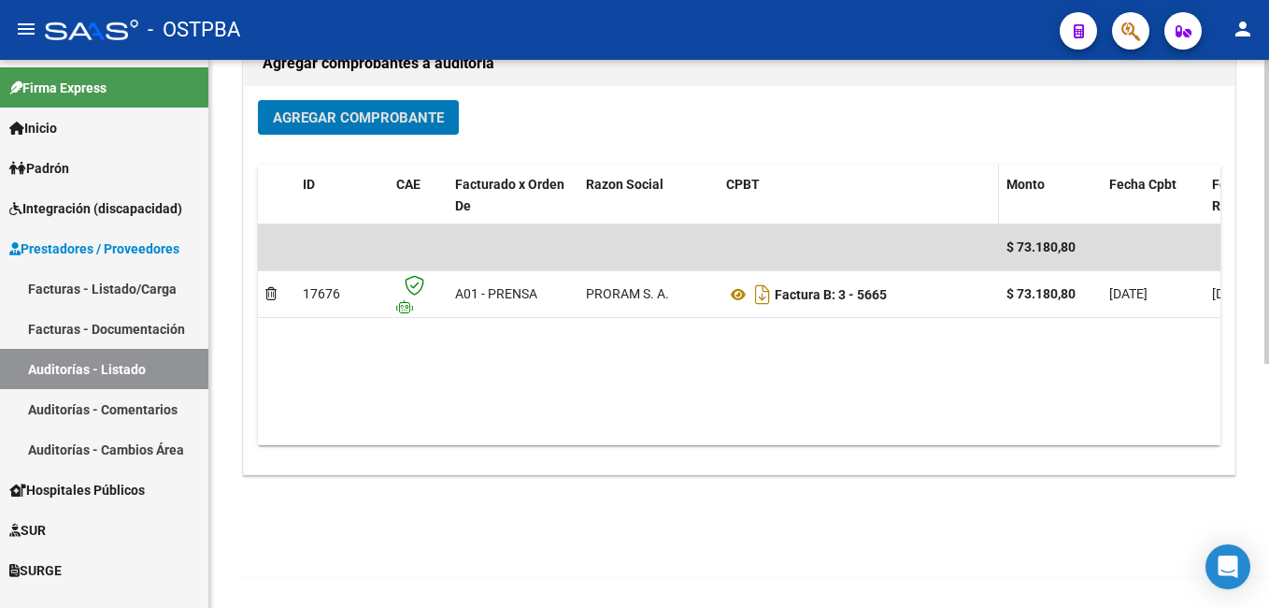
scroll to position [0, 0]
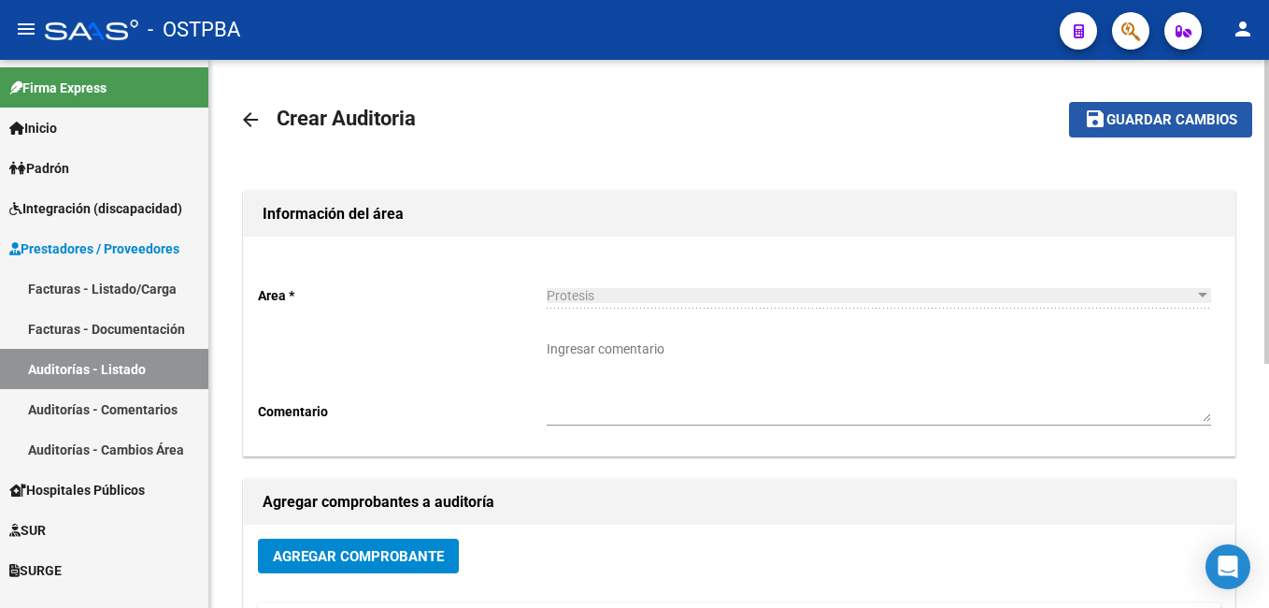
click at [1182, 122] on span "Guardar cambios" at bounding box center [1172, 120] width 131 height 17
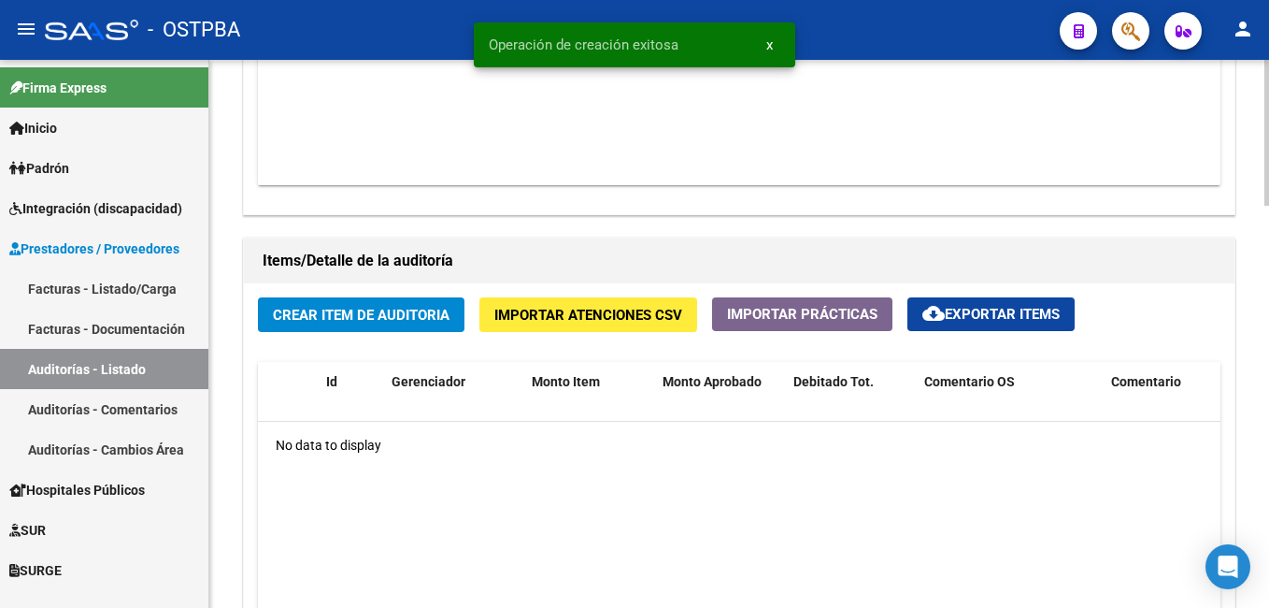
scroll to position [1215, 0]
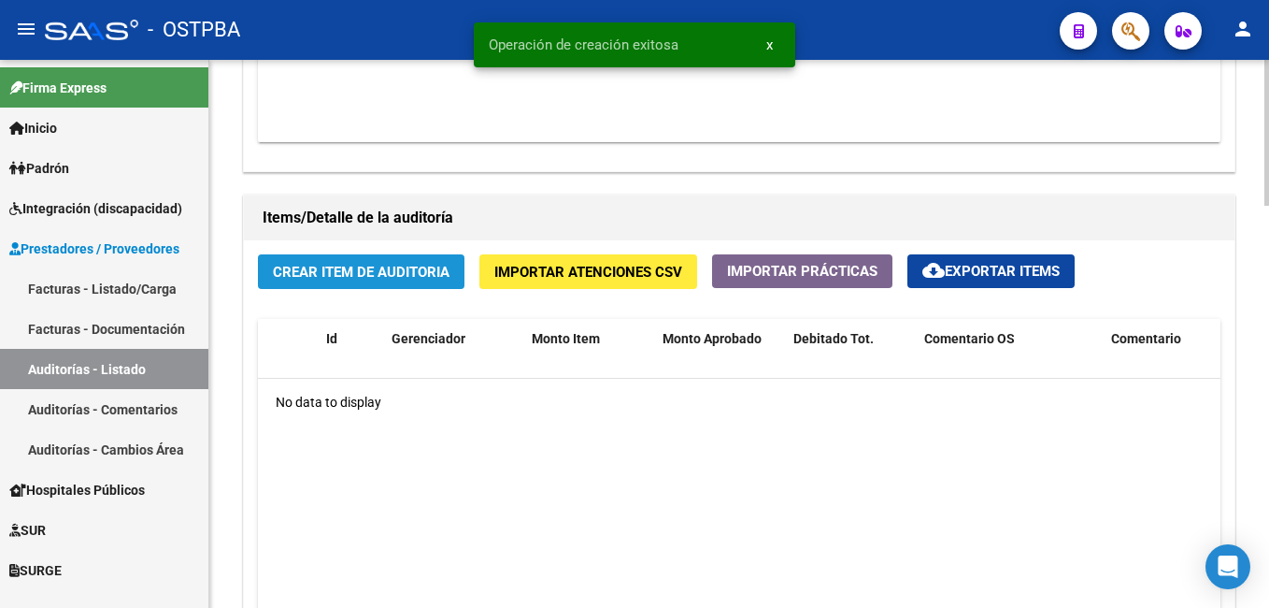
click at [421, 280] on span "Crear Item de Auditoria" at bounding box center [361, 272] width 177 height 17
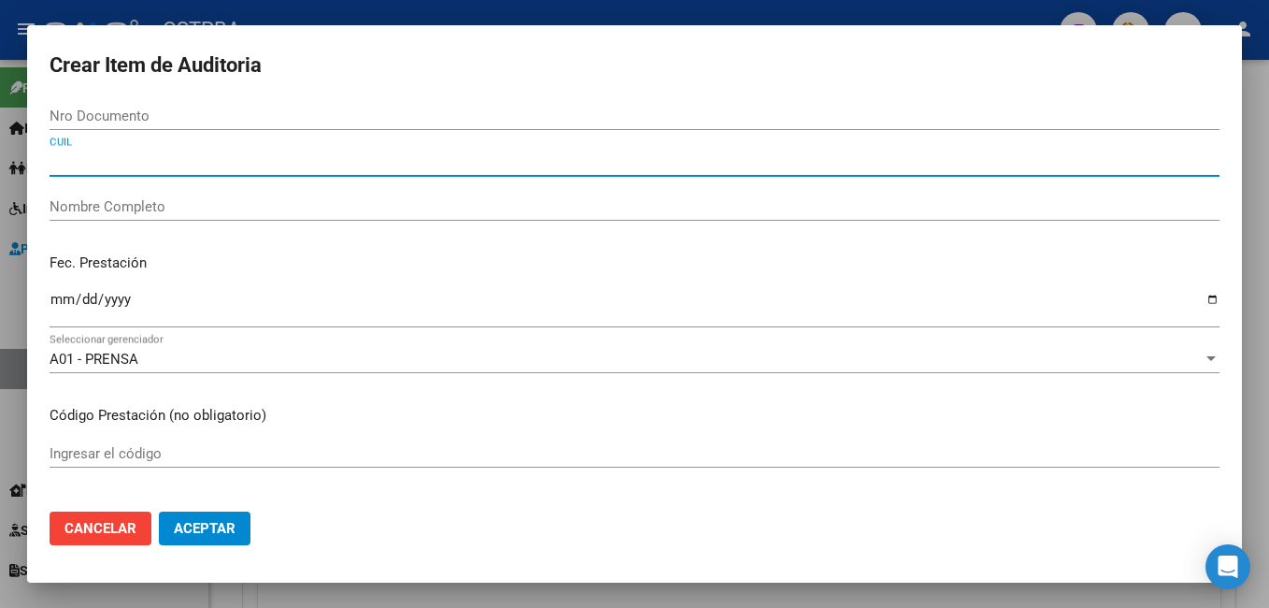
paste input "20466480518"
type input "20466480518"
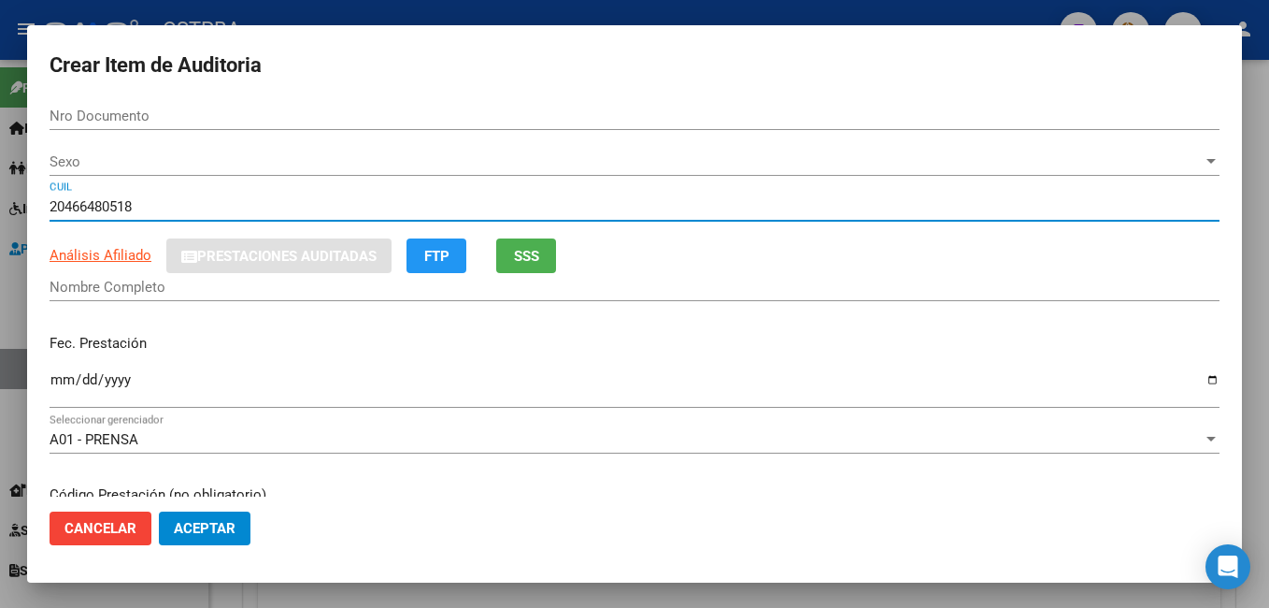
type input "46648051"
type input "[PERSON_NAME]"
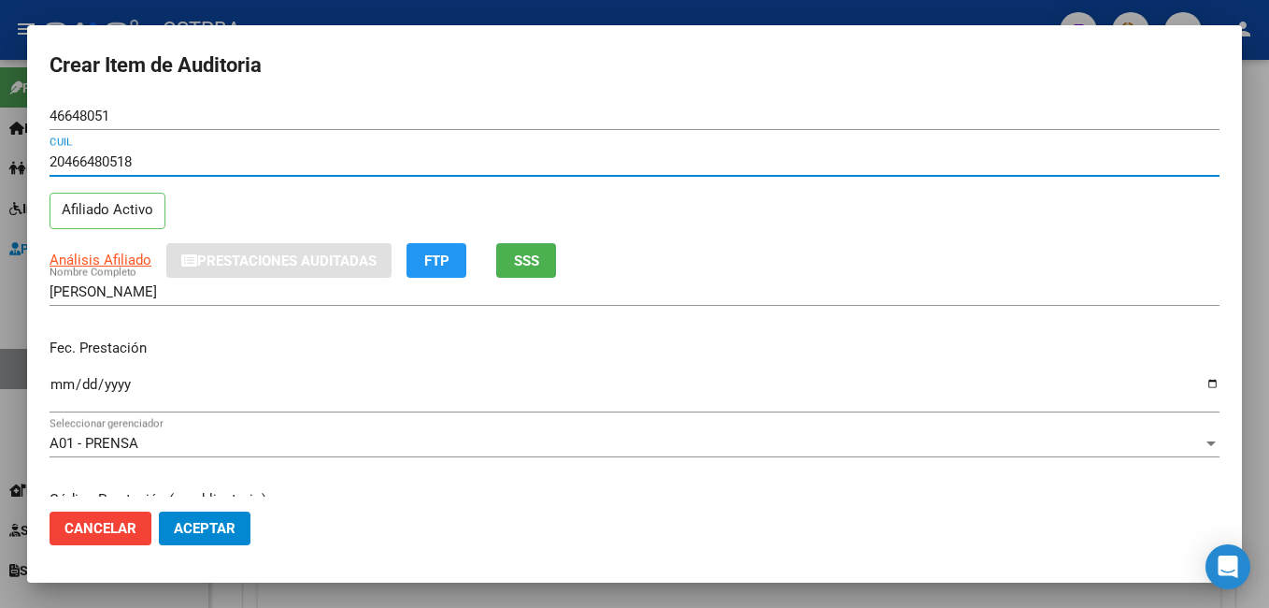
type input "20466480518"
click at [1203, 383] on input "Ingresar la fecha" at bounding box center [635, 392] width 1170 height 30
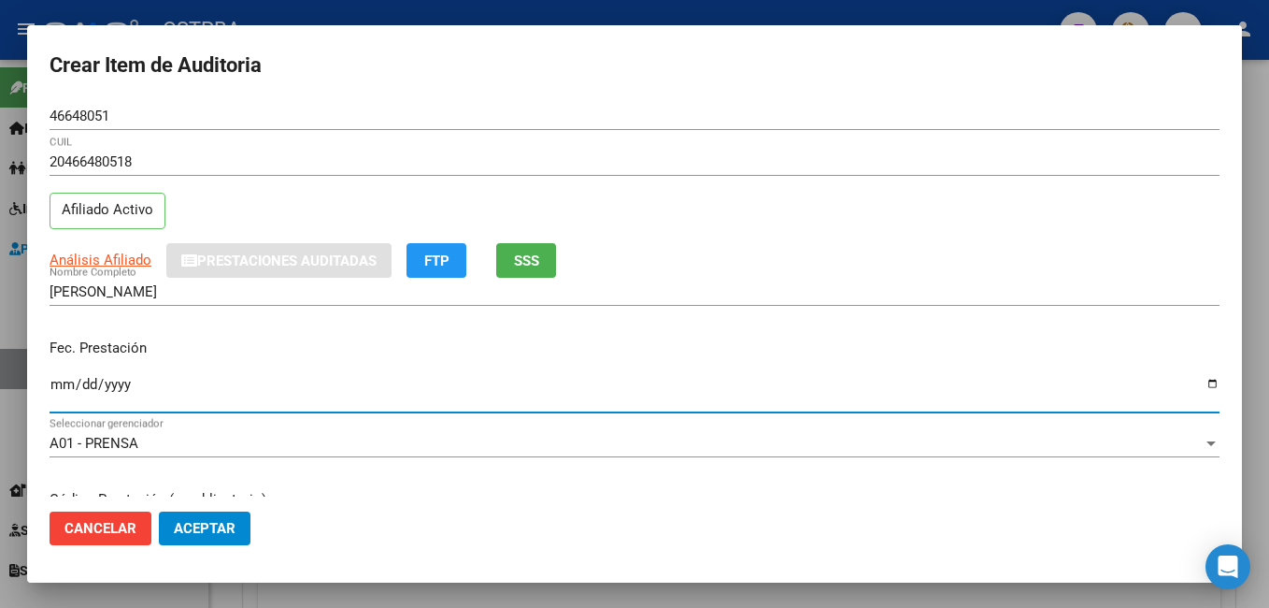
type input "[DATE]"
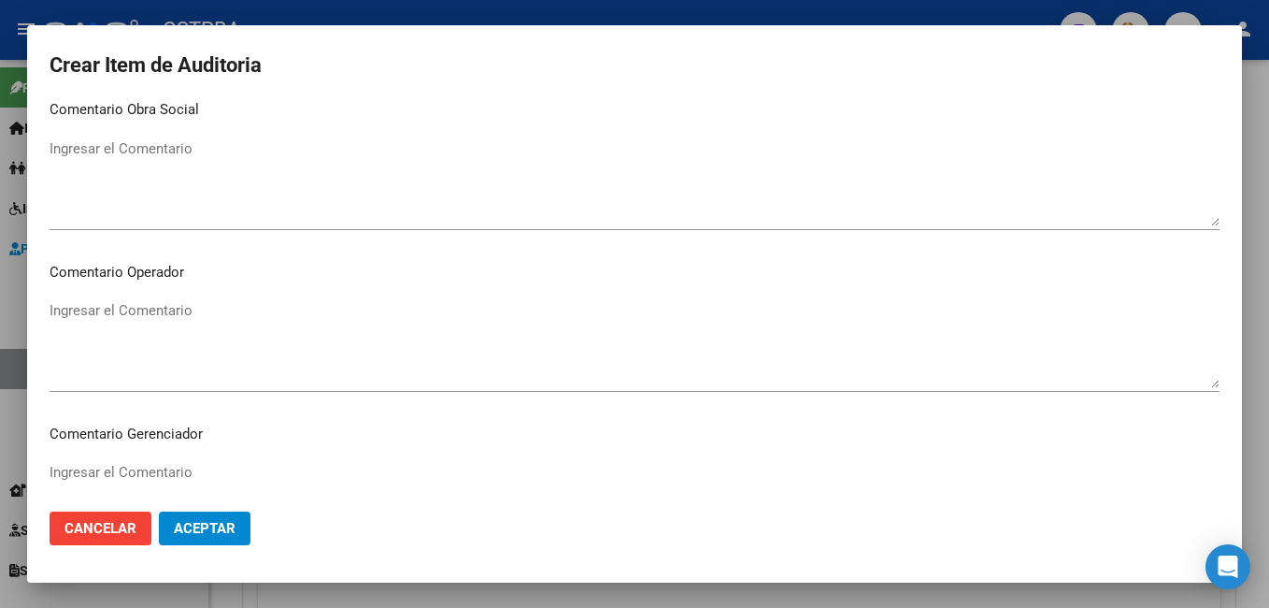
scroll to position [935, 0]
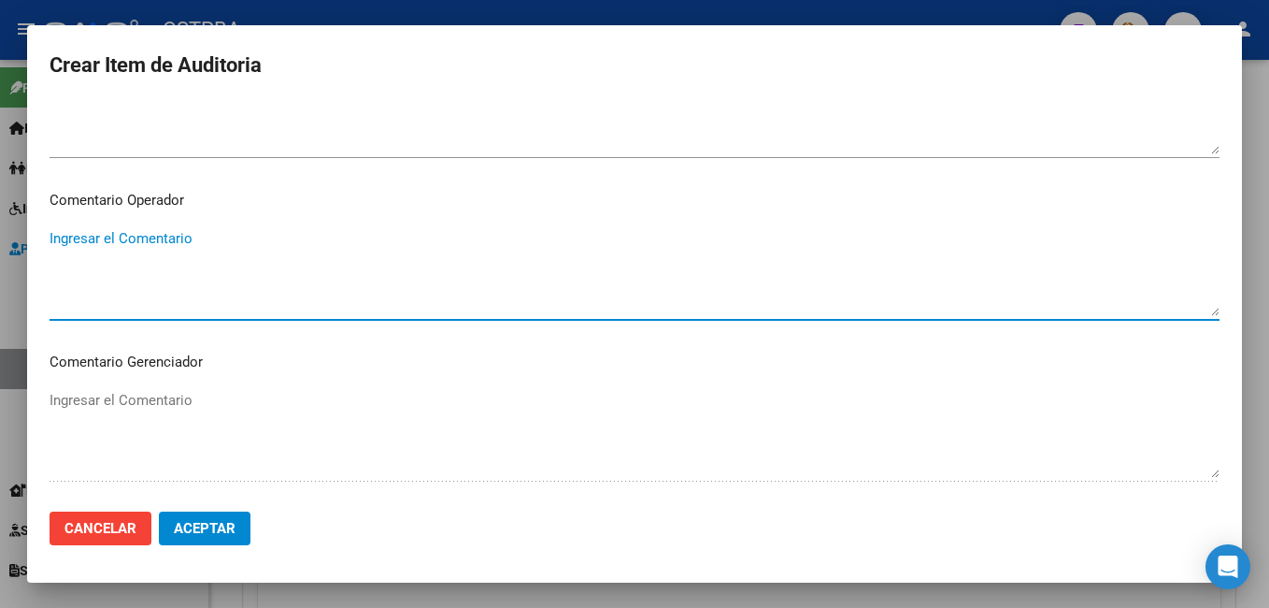
click at [201, 240] on textarea "Ingresar el Comentario" at bounding box center [635, 272] width 1170 height 88
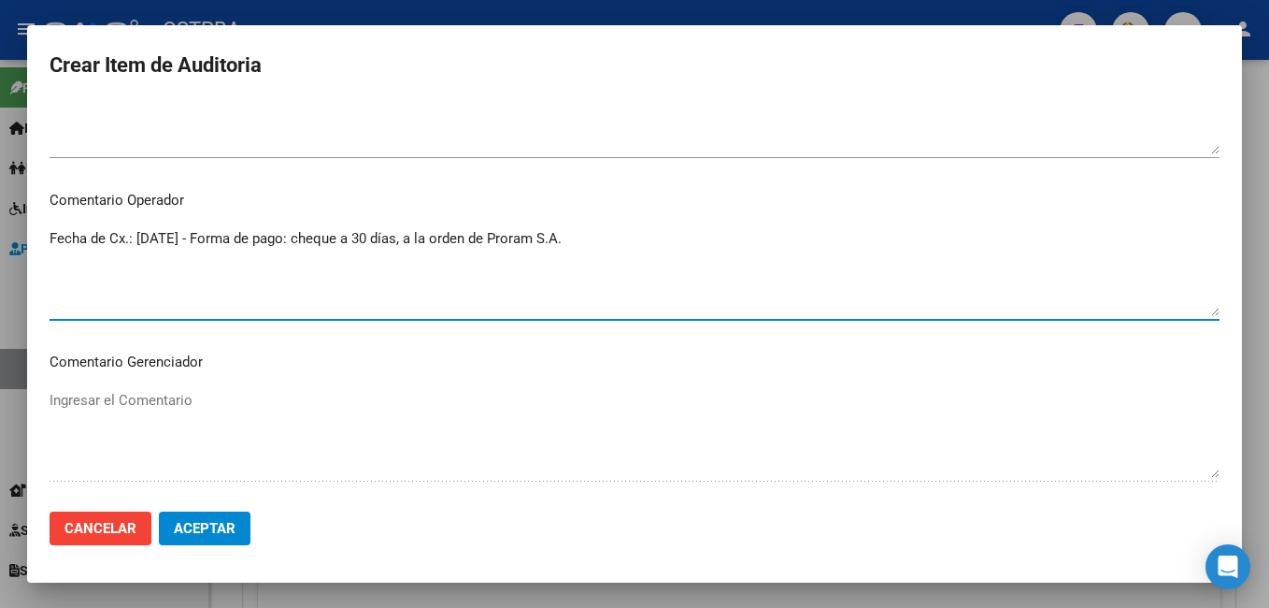
type textarea "Fecha de Cx.: [DATE] - Forma de pago: cheque a 30 días, a la orden de Proram S.…"
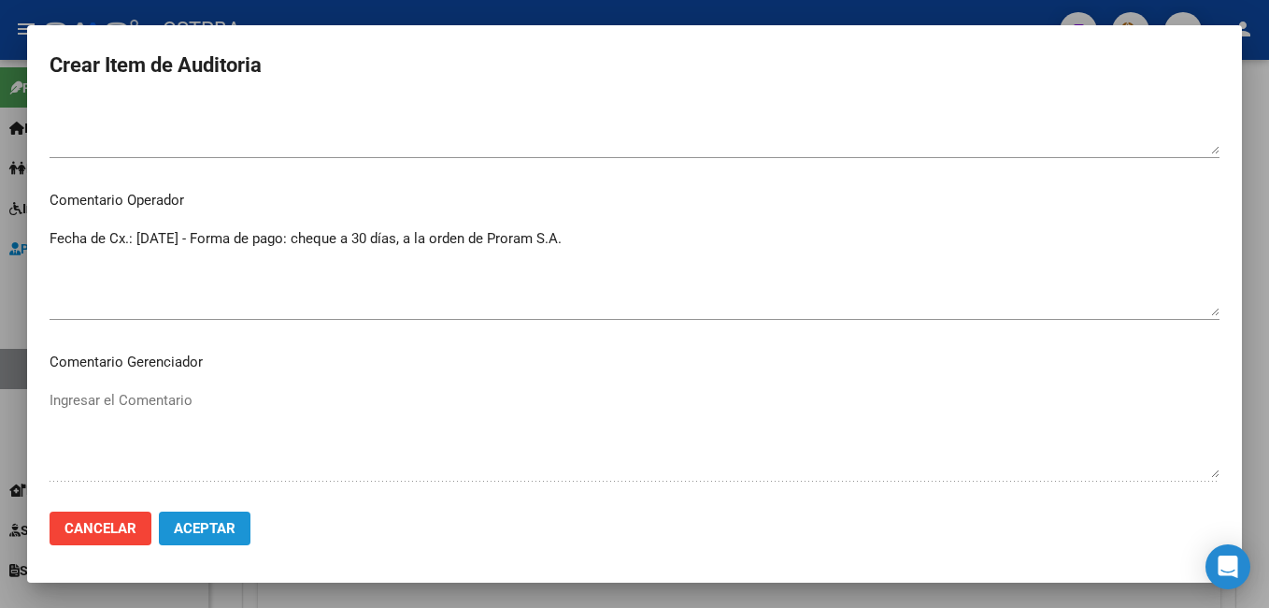
click at [223, 530] on span "Aceptar" at bounding box center [205, 528] width 62 height 17
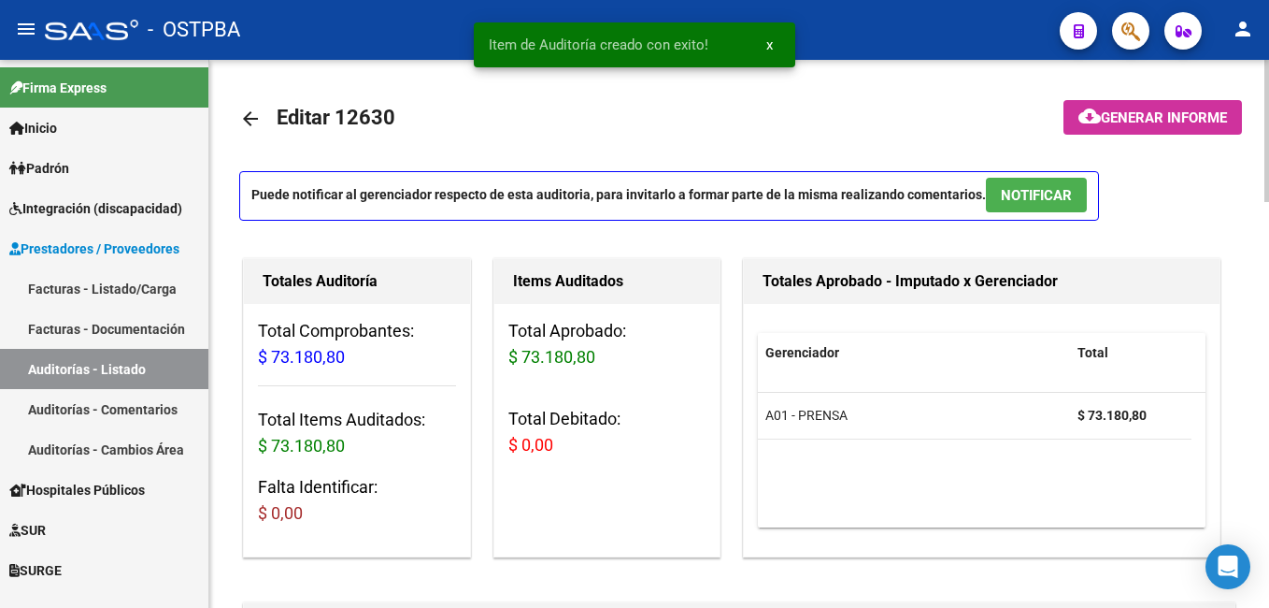
scroll to position [0, 0]
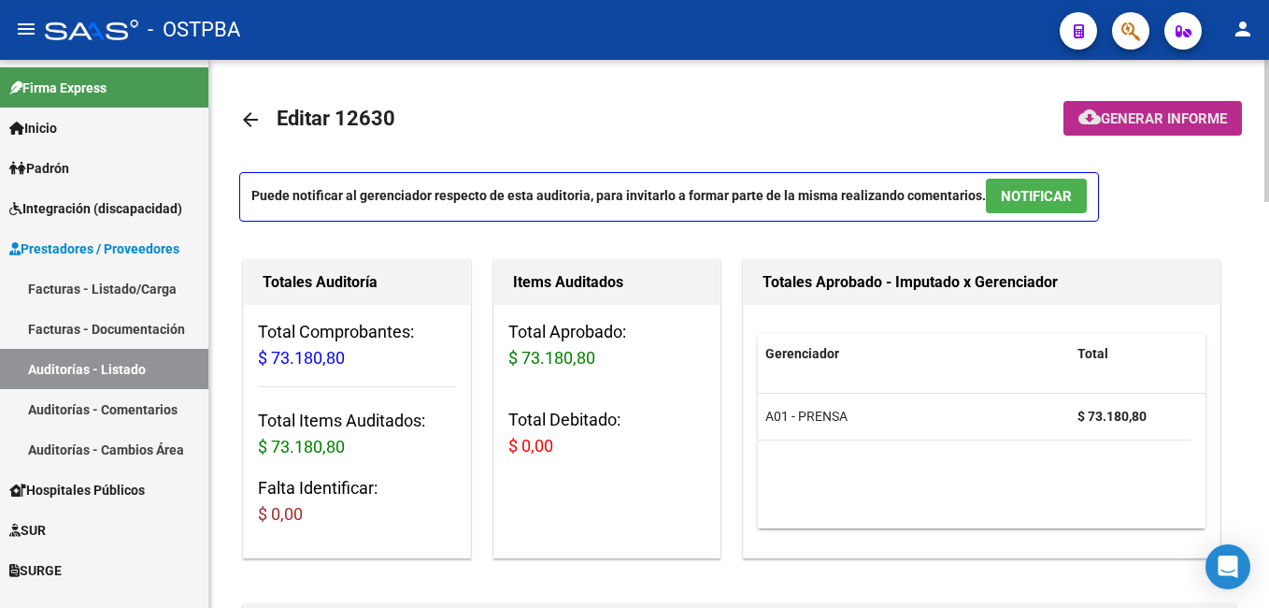
click at [1139, 131] on button "cloud_download Generar informe" at bounding box center [1153, 118] width 179 height 35
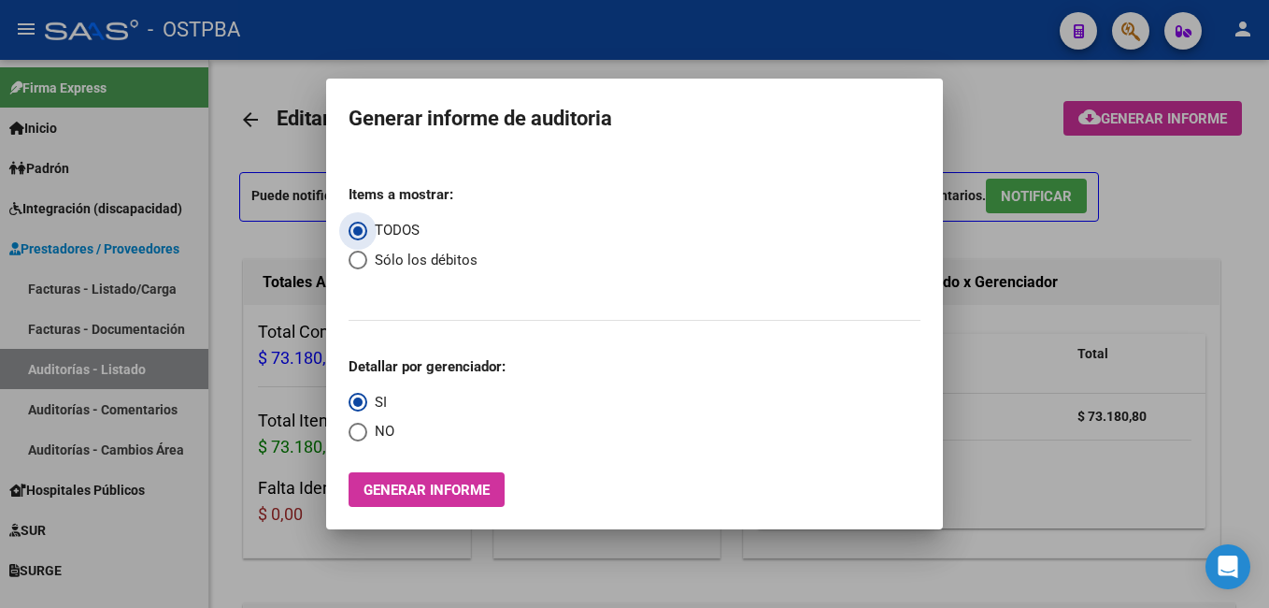
click at [481, 476] on button "Generar informe" at bounding box center [427, 489] width 156 height 35
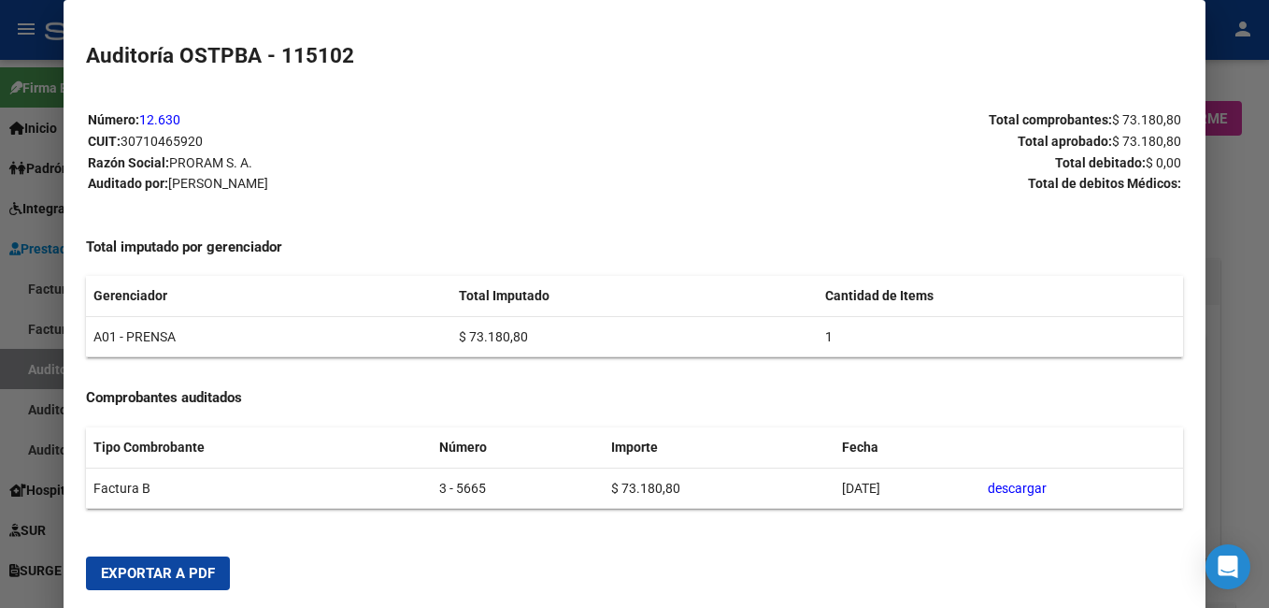
click at [135, 570] on span "Exportar a PDF" at bounding box center [158, 573] width 114 height 17
click at [1250, 213] on div at bounding box center [634, 304] width 1269 height 608
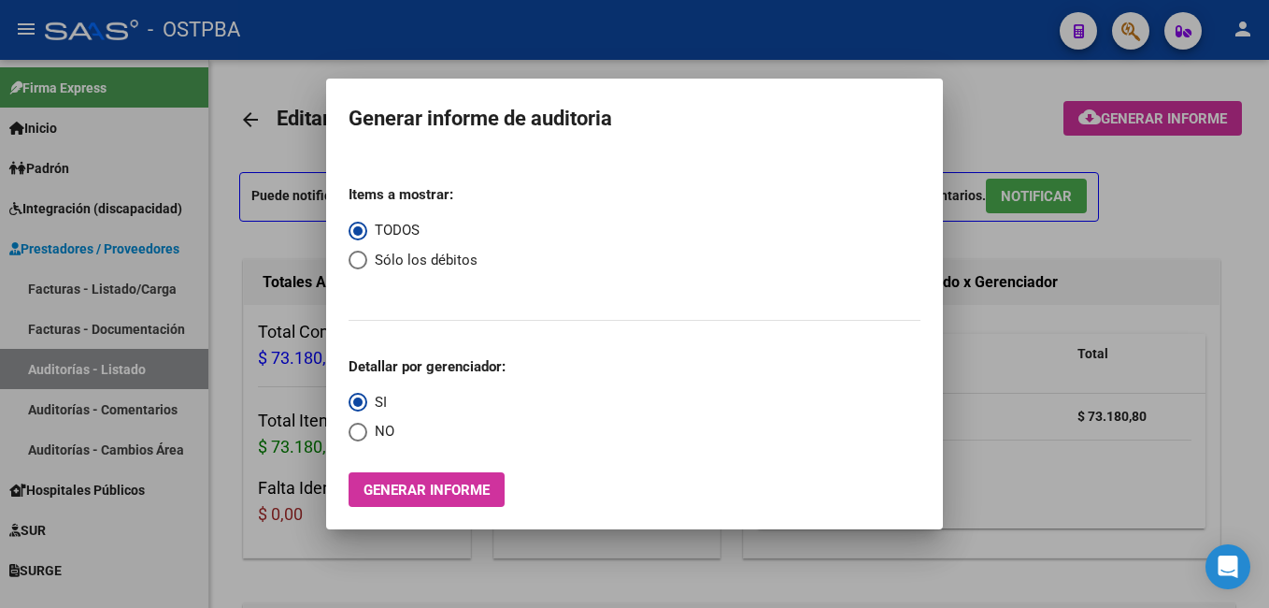
click at [667, 31] on div at bounding box center [634, 304] width 1269 height 608
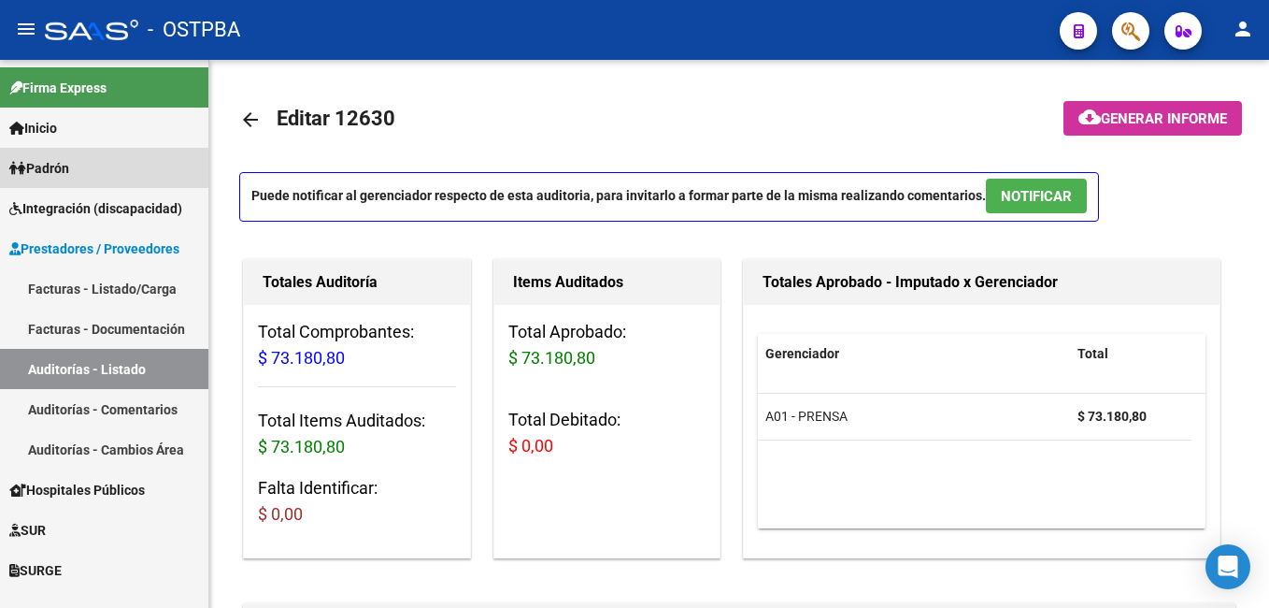
click at [69, 171] on span "Padrón" at bounding box center [39, 168] width 60 height 21
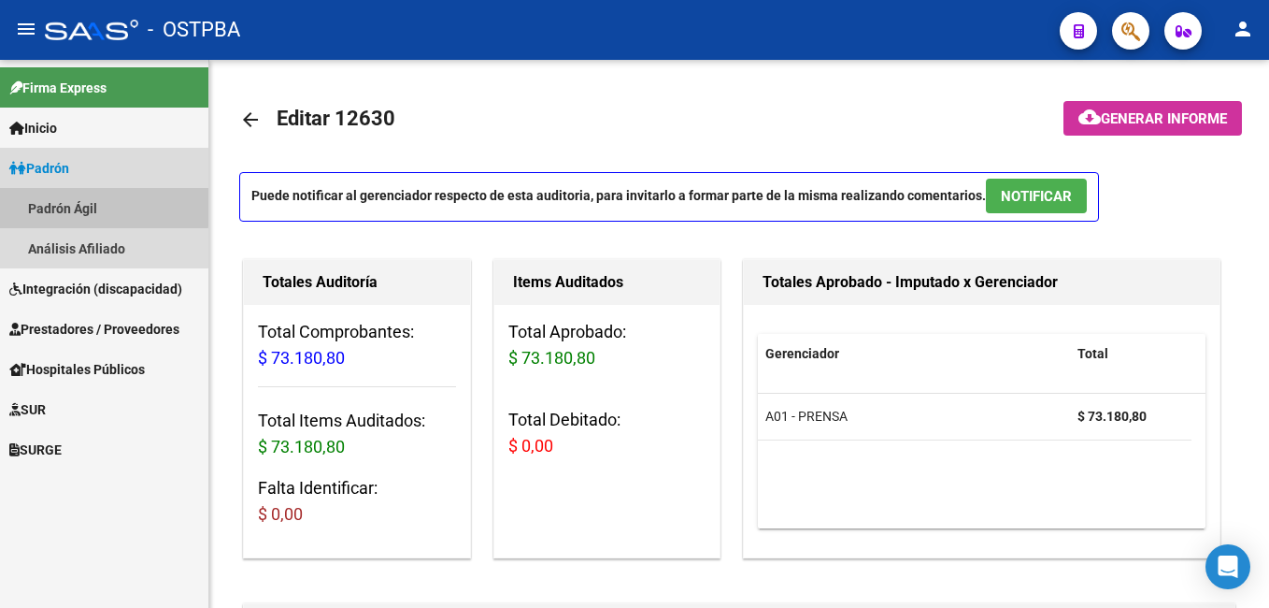
click at [73, 205] on link "Padrón Ágil" at bounding box center [104, 208] width 208 height 40
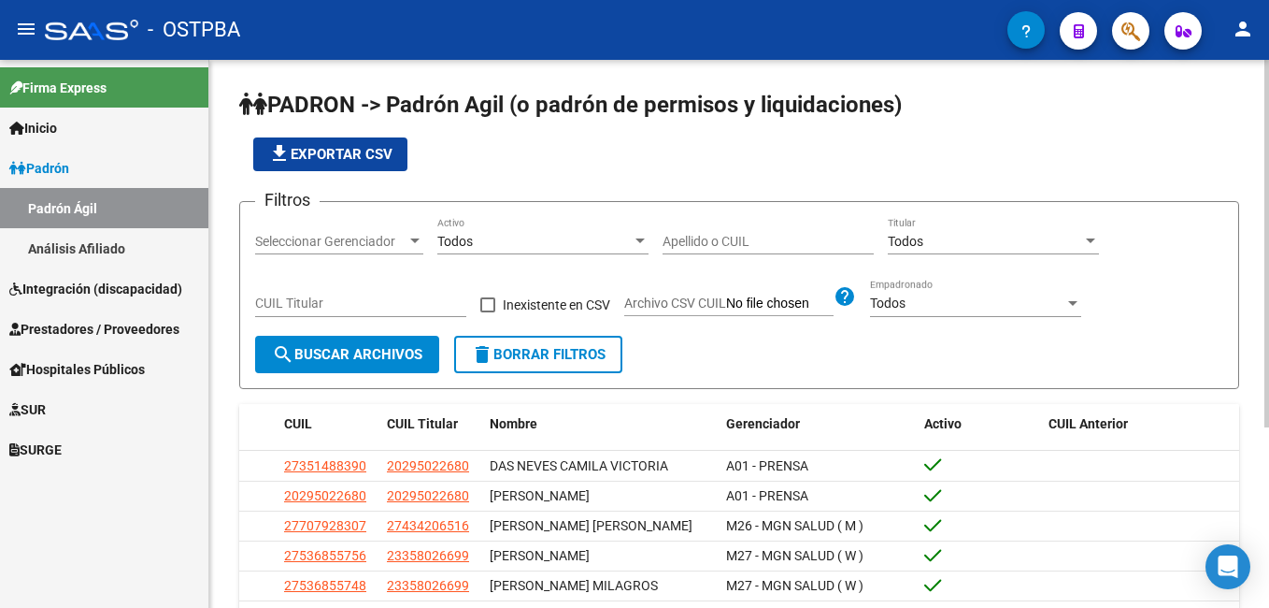
click at [773, 252] on div "Apellido o CUIL" at bounding box center [768, 235] width 211 height 37
type input "NUÑEZ"
click at [414, 244] on div at bounding box center [415, 241] width 17 height 15
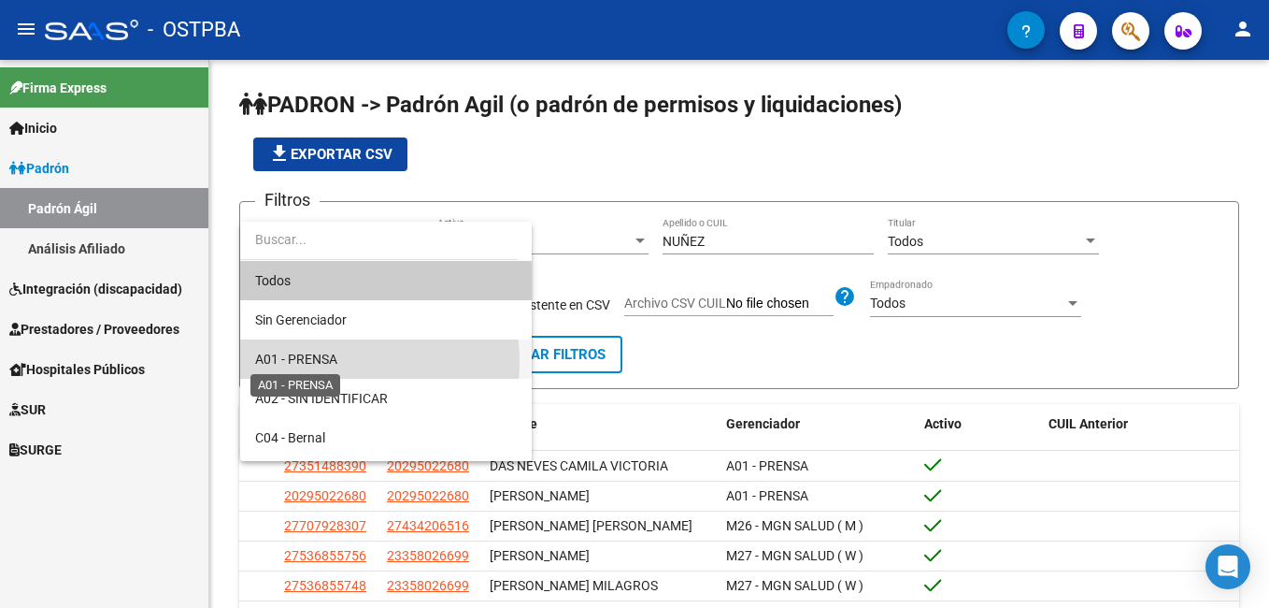
click at [337, 363] on span "A01 - PRENSA" at bounding box center [296, 358] width 82 height 15
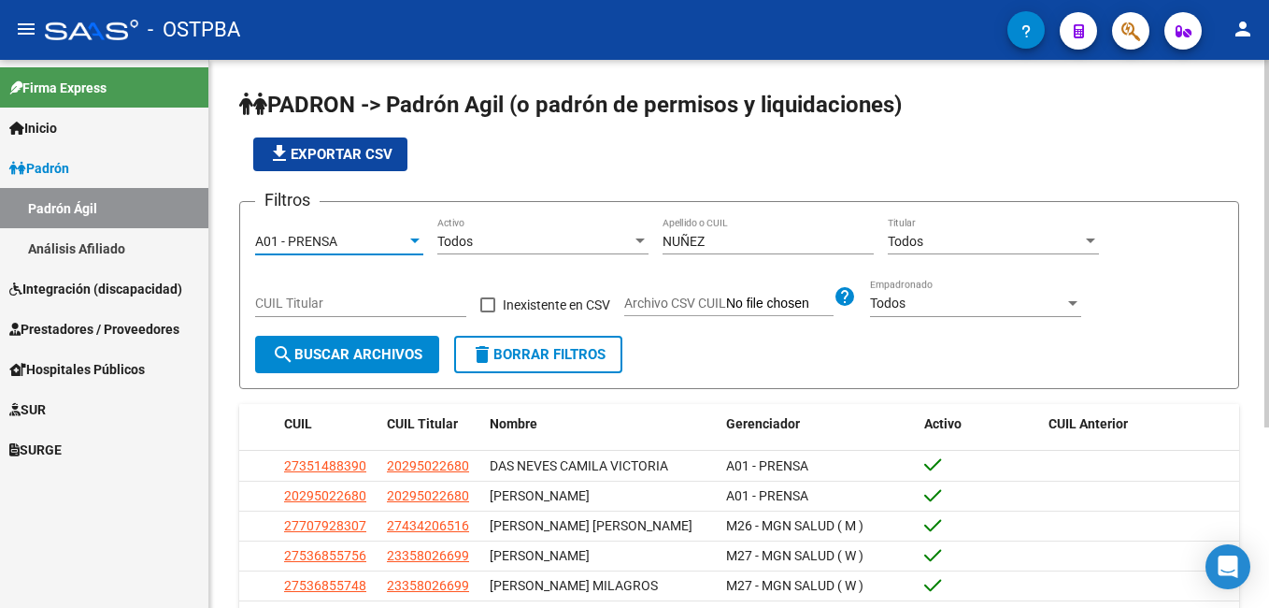
click at [337, 363] on span "search Buscar Archivos" at bounding box center [347, 354] width 150 height 17
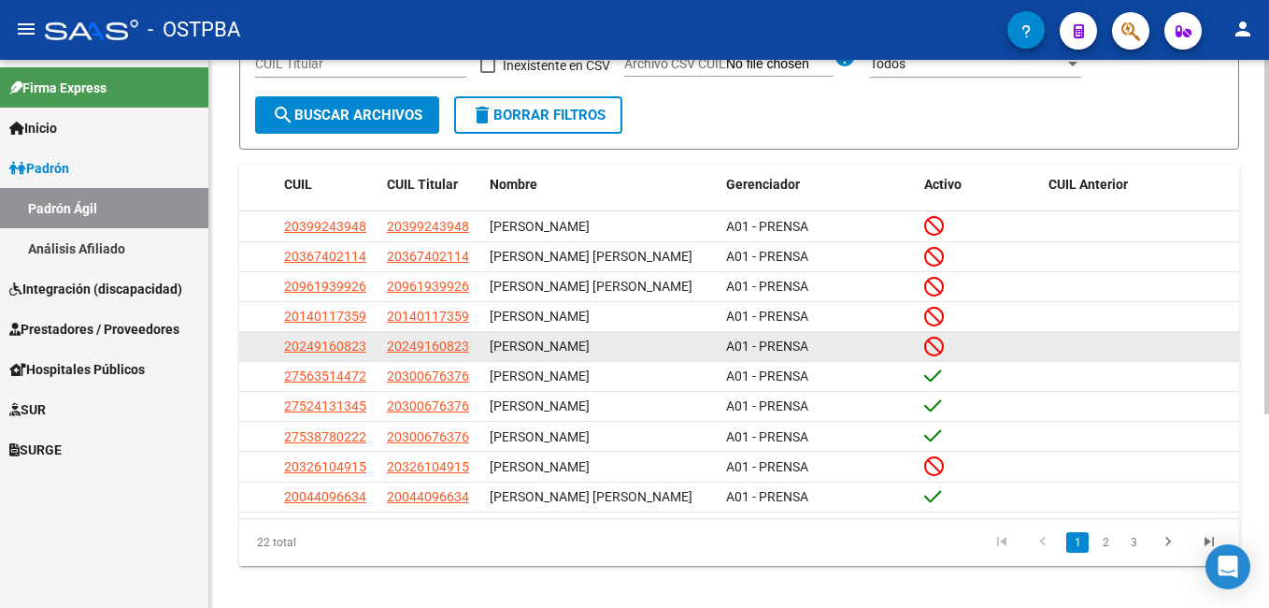
scroll to position [280, 0]
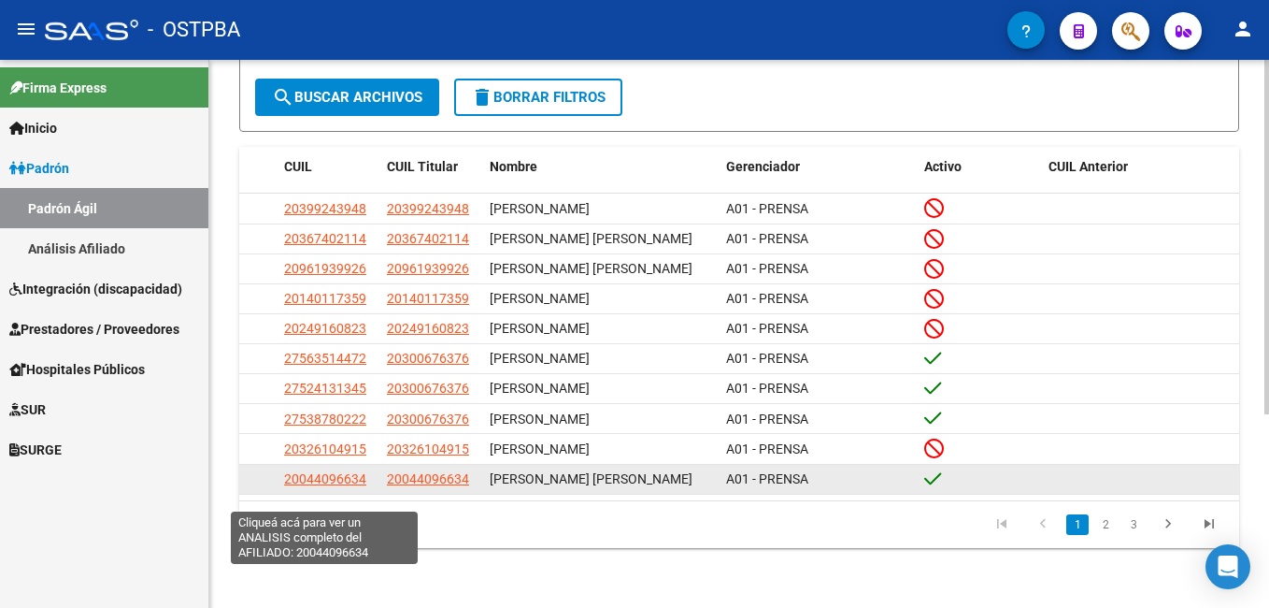
click at [310, 486] on span "20044096634" at bounding box center [325, 478] width 82 height 15
type textarea "20044096634"
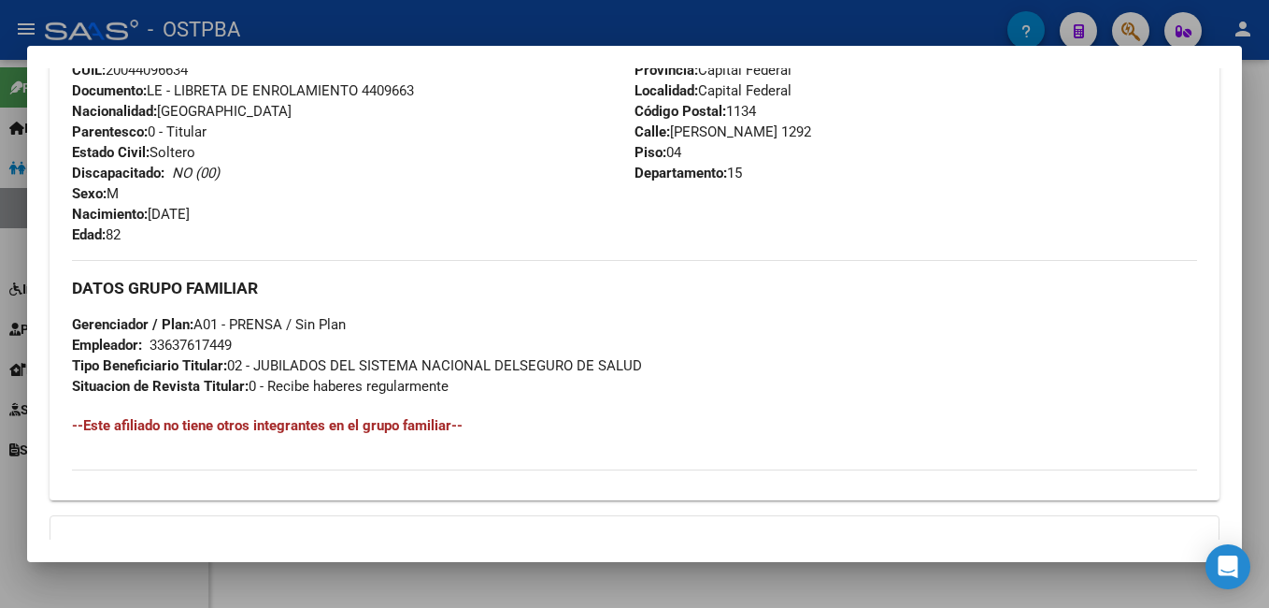
scroll to position [748, 0]
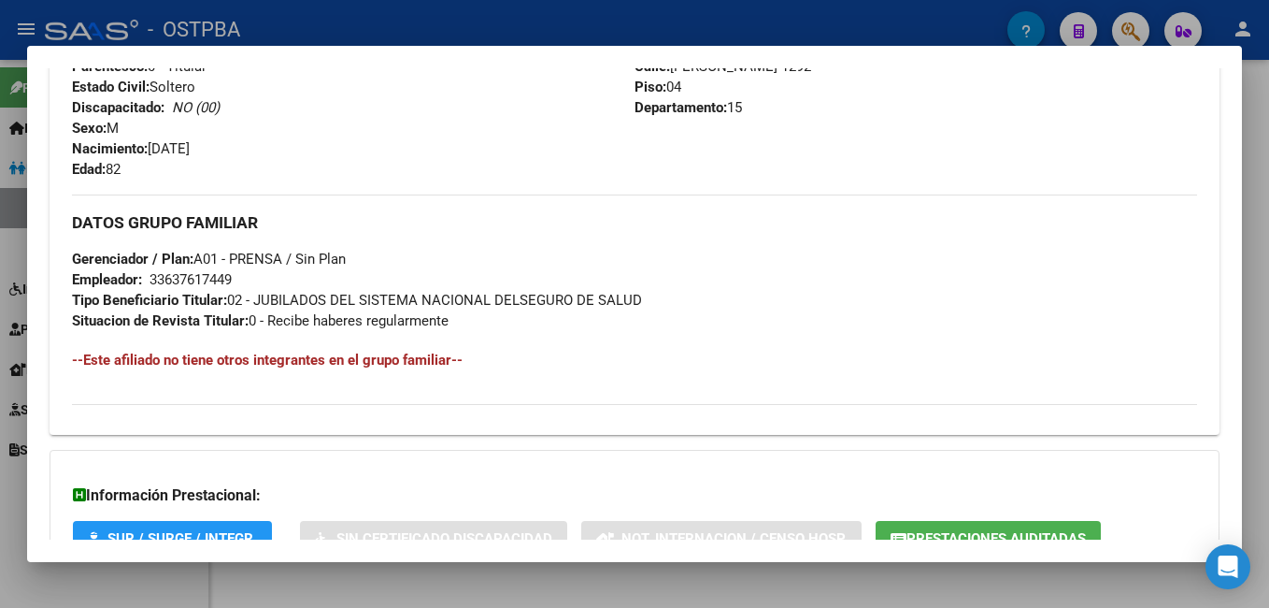
click at [476, 20] on div at bounding box center [634, 304] width 1269 height 608
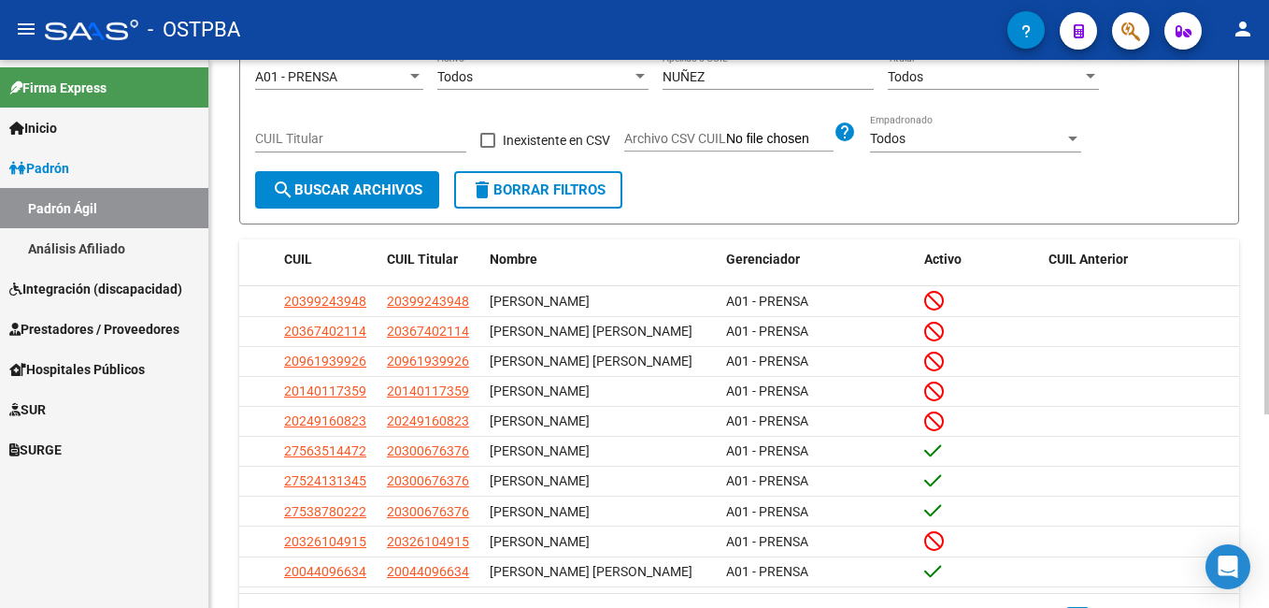
scroll to position [0, 0]
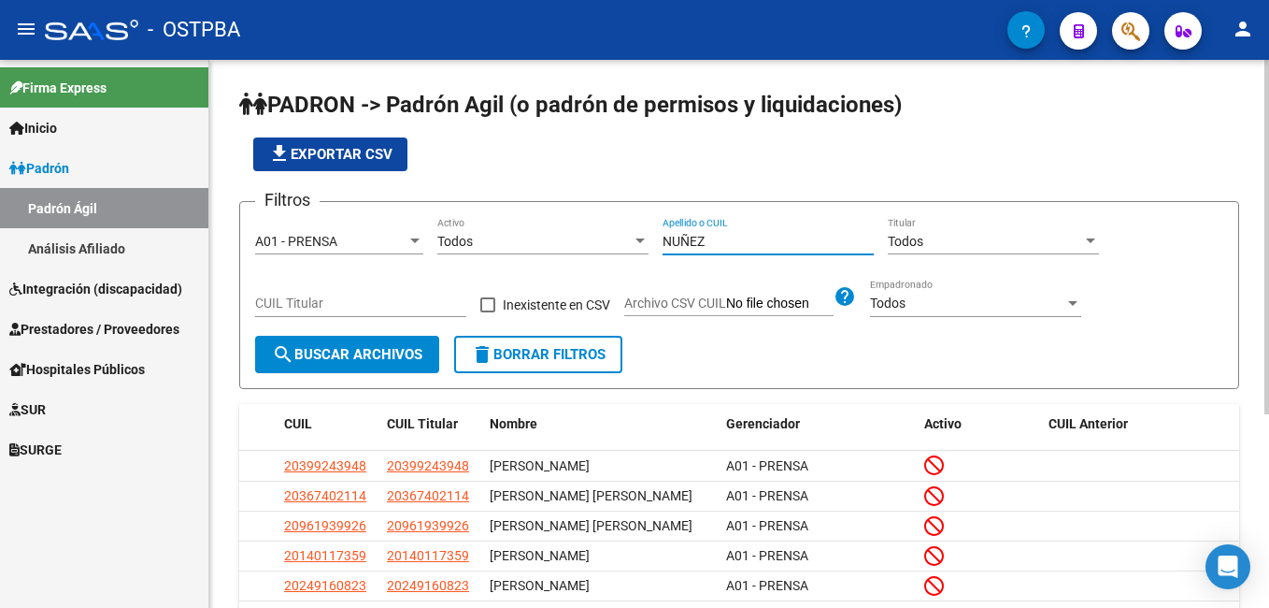
drag, startPoint x: 714, startPoint y: 244, endPoint x: 627, endPoint y: 245, distance: 86.9
click at [634, 245] on div "Filtros A01 - PRENSA Seleccionar Gerenciador Todos Activo [PERSON_NAME] Apellid…" at bounding box center [739, 276] width 968 height 119
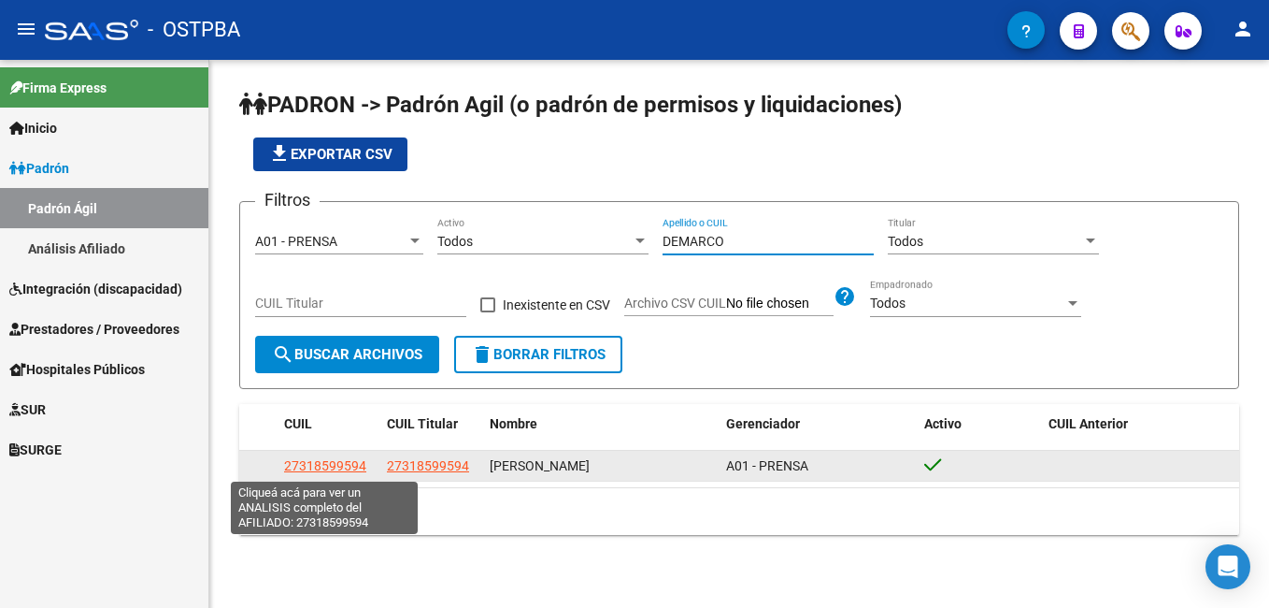
type input "DEMARCO"
click at [349, 464] on span "27318599594" at bounding box center [325, 465] width 82 height 15
type textarea "27318599594"
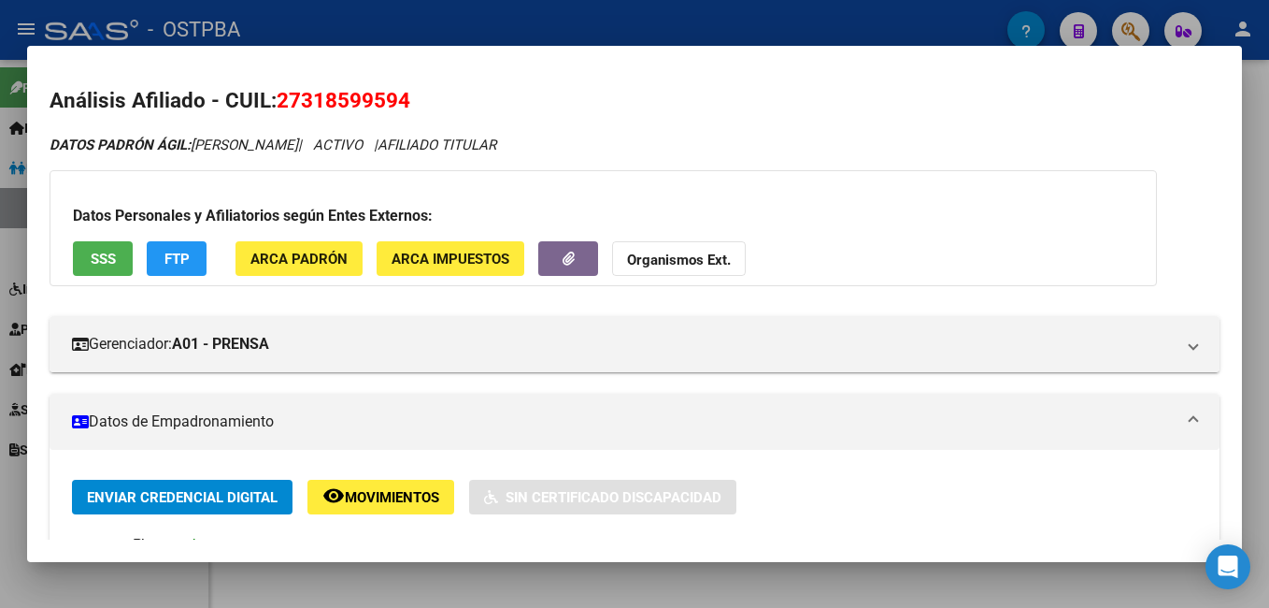
drag, startPoint x: 617, startPoint y: 10, endPoint x: 587, endPoint y: 11, distance: 29.9
click at [612, 11] on div at bounding box center [634, 304] width 1269 height 608
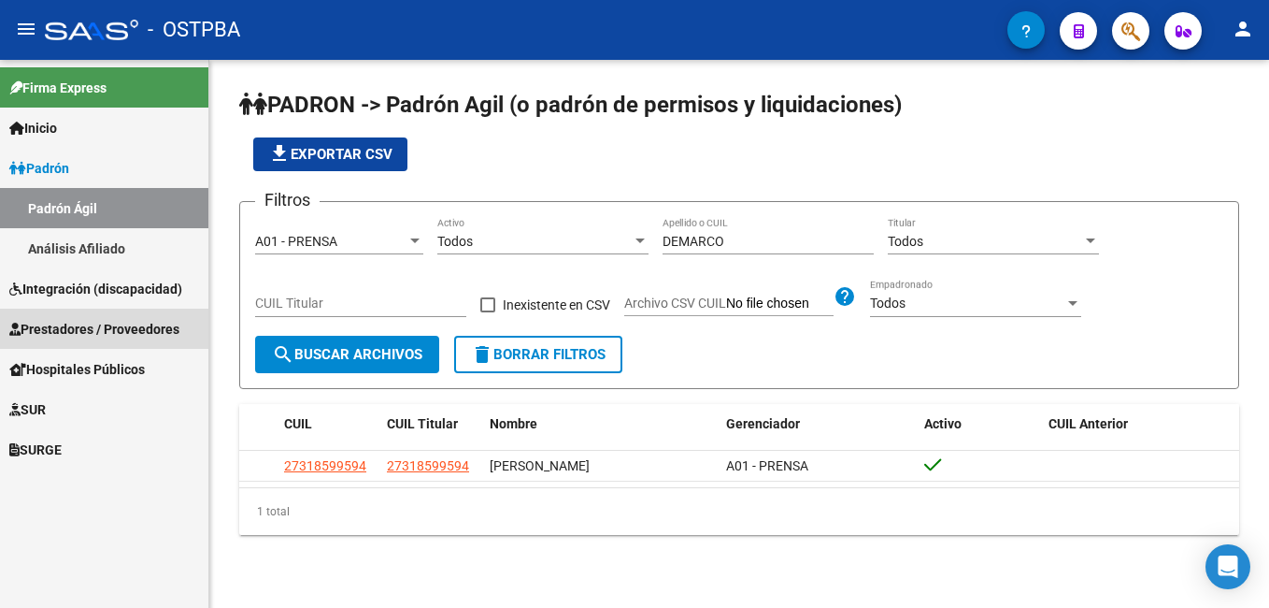
click at [82, 322] on span "Prestadores / Proveedores" at bounding box center [94, 329] width 170 height 21
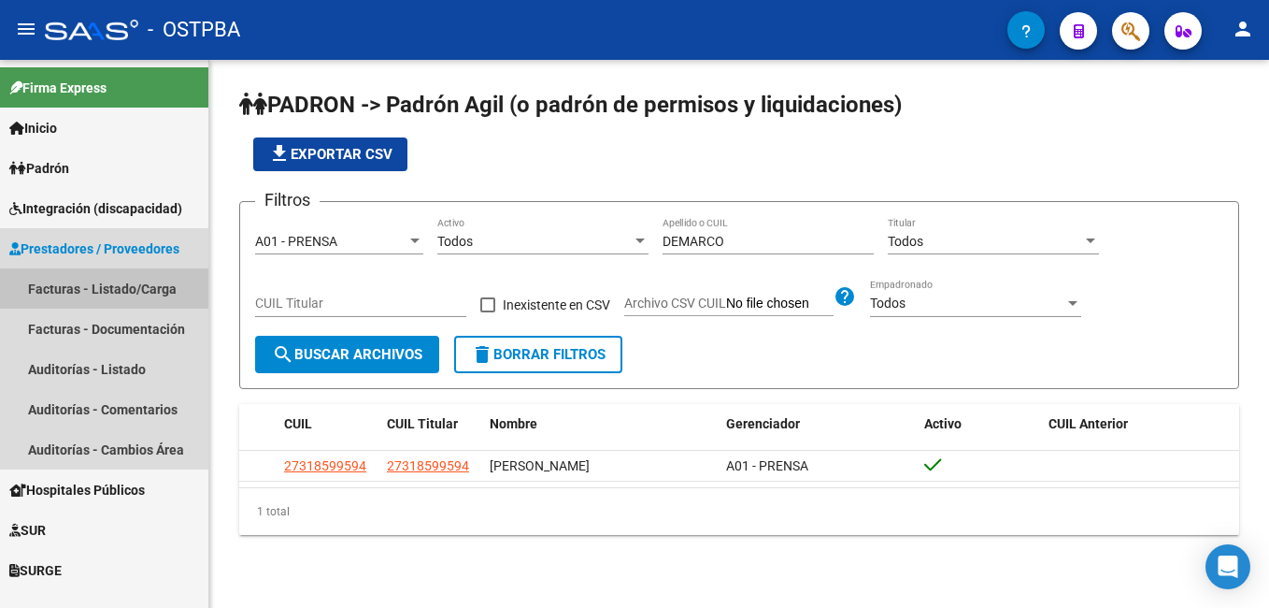
click at [72, 285] on link "Facturas - Listado/Carga" at bounding box center [104, 288] width 208 height 40
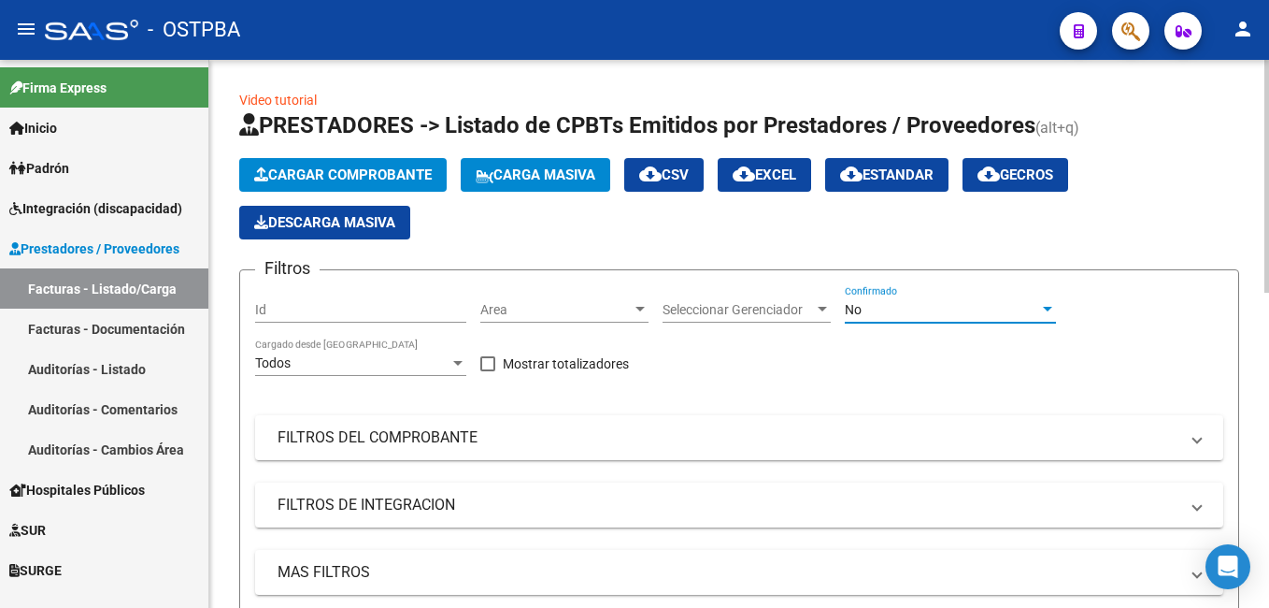
click at [1049, 312] on div at bounding box center [1047, 309] width 17 height 15
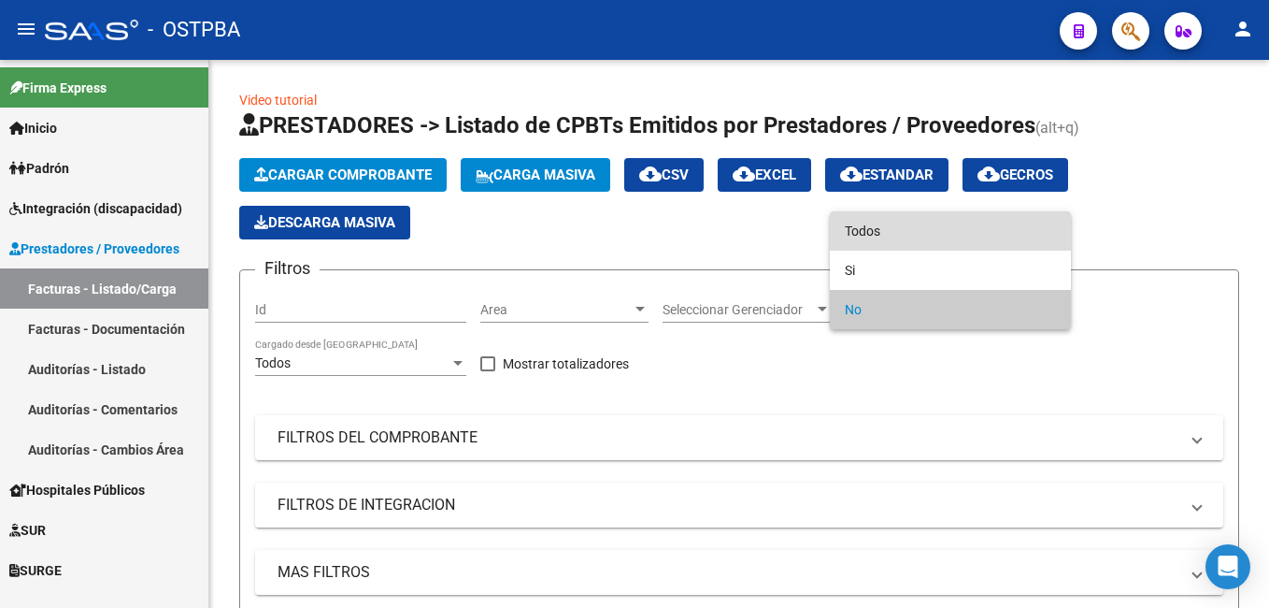
click at [911, 234] on span "Todos" at bounding box center [950, 230] width 211 height 39
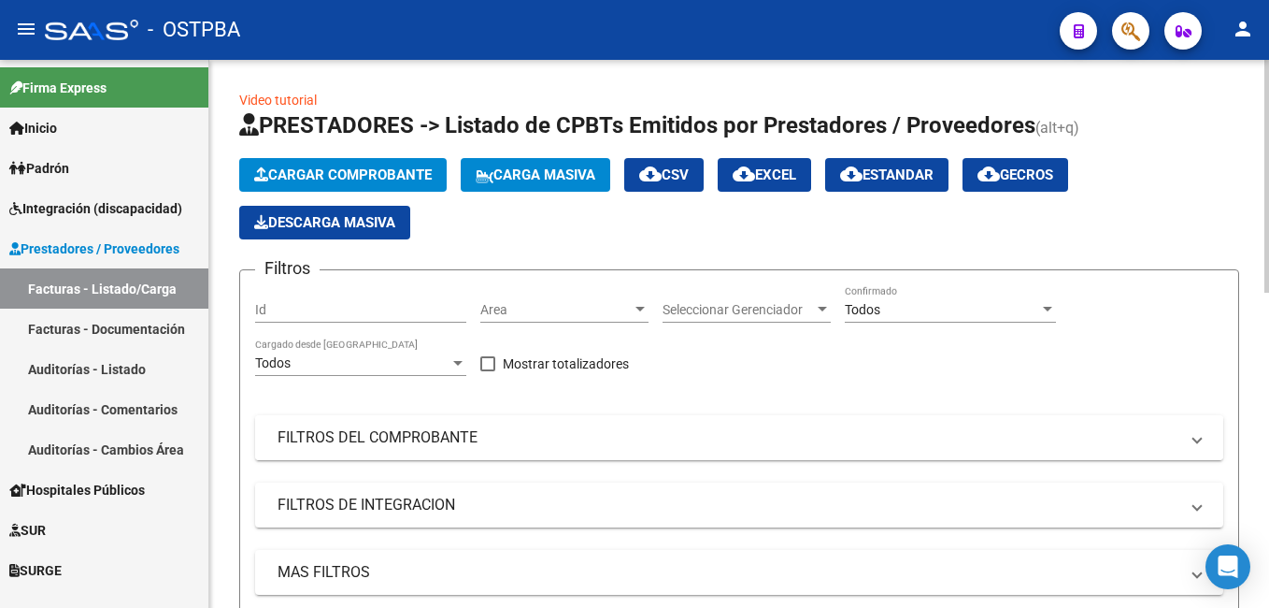
click at [1195, 438] on span at bounding box center [1197, 437] width 7 height 21
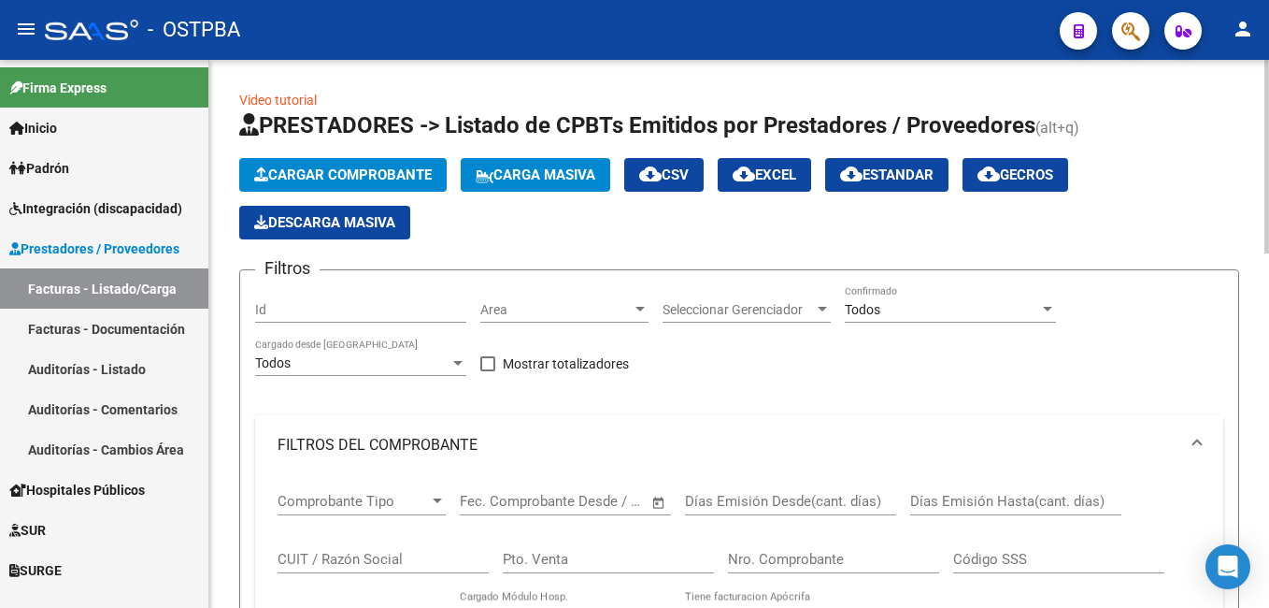
click at [838, 554] on input "Nro. Comprobante" at bounding box center [833, 559] width 211 height 17
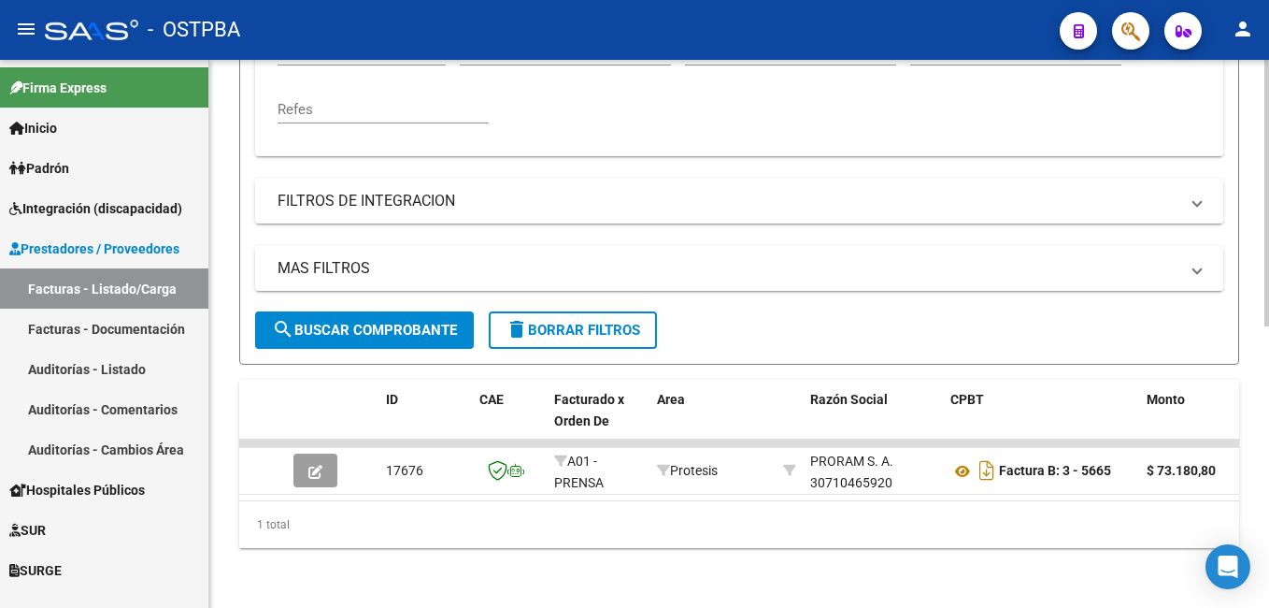
scroll to position [580, 0]
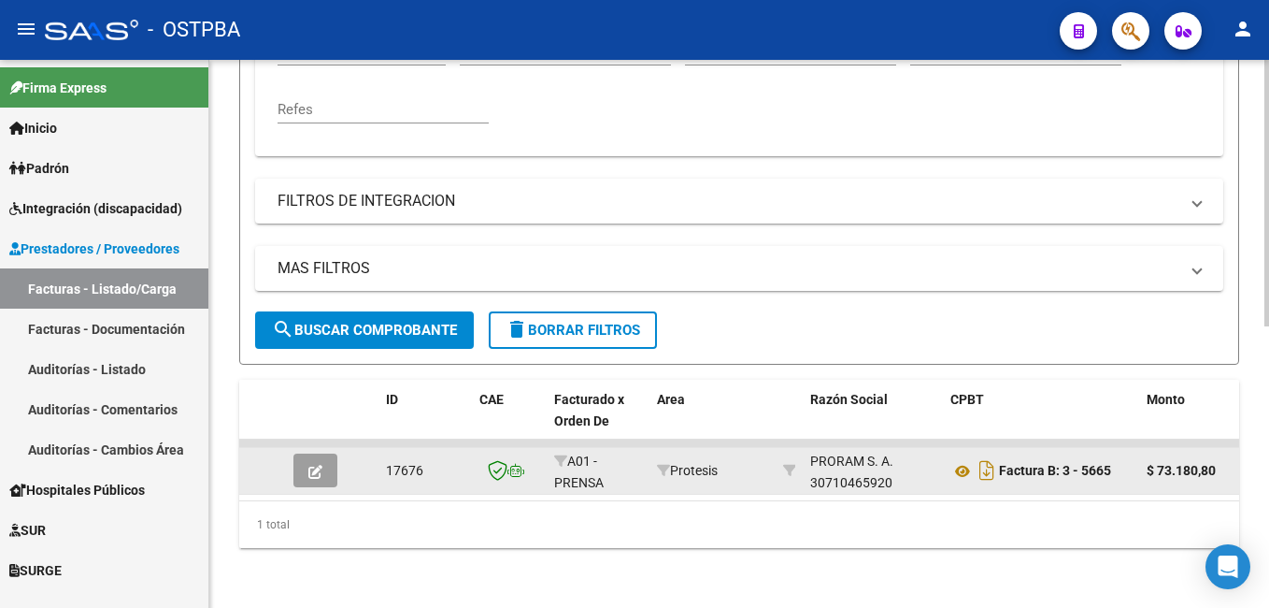
type input "5665"
click at [329, 466] on button "button" at bounding box center [316, 470] width 44 height 34
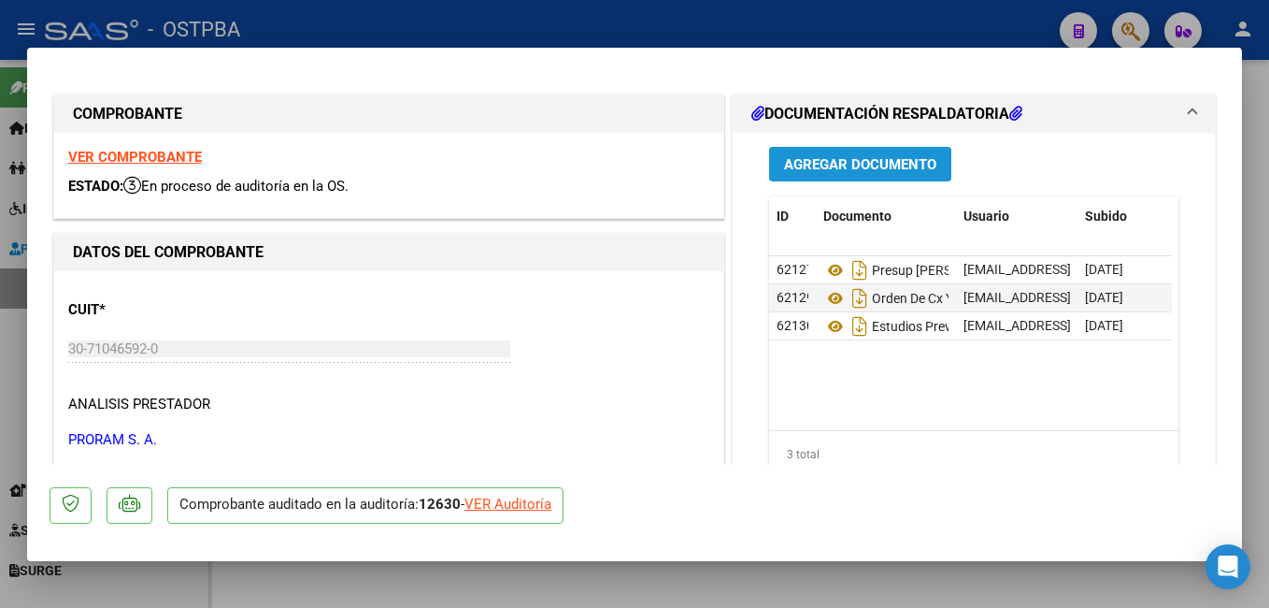
click at [862, 159] on span "Agregar Documento" at bounding box center [860, 164] width 152 height 17
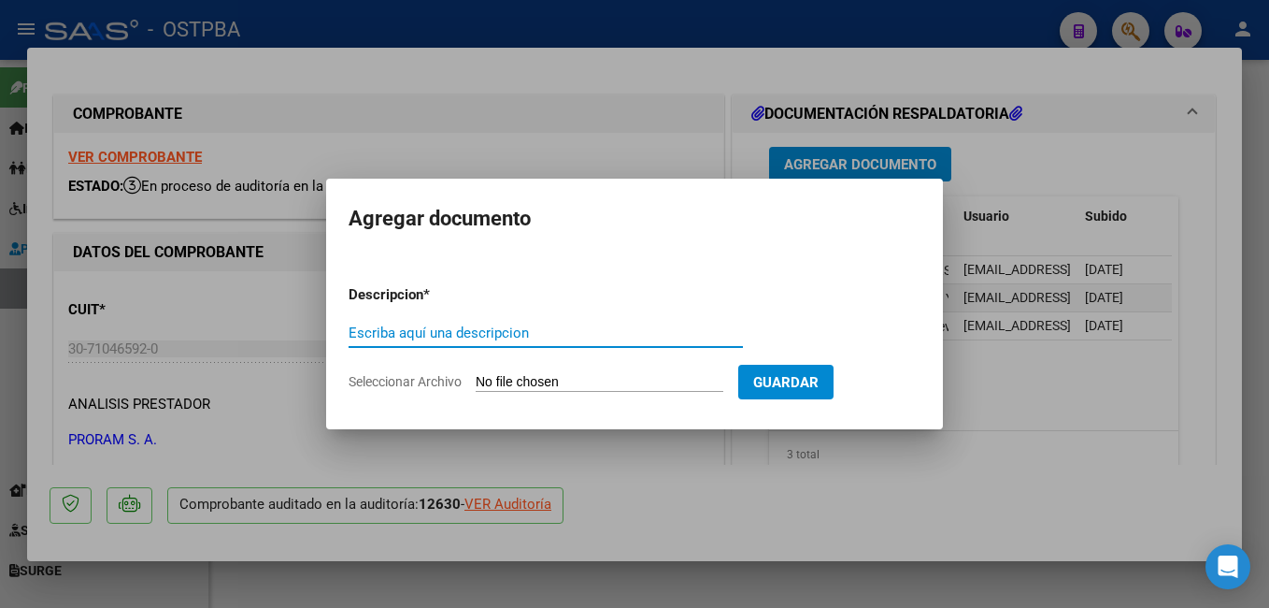
click at [418, 381] on span "Seleccionar Archivo" at bounding box center [405, 381] width 113 height 15
click at [476, 381] on input "Seleccionar Archivo" at bounding box center [600, 383] width 248 height 18
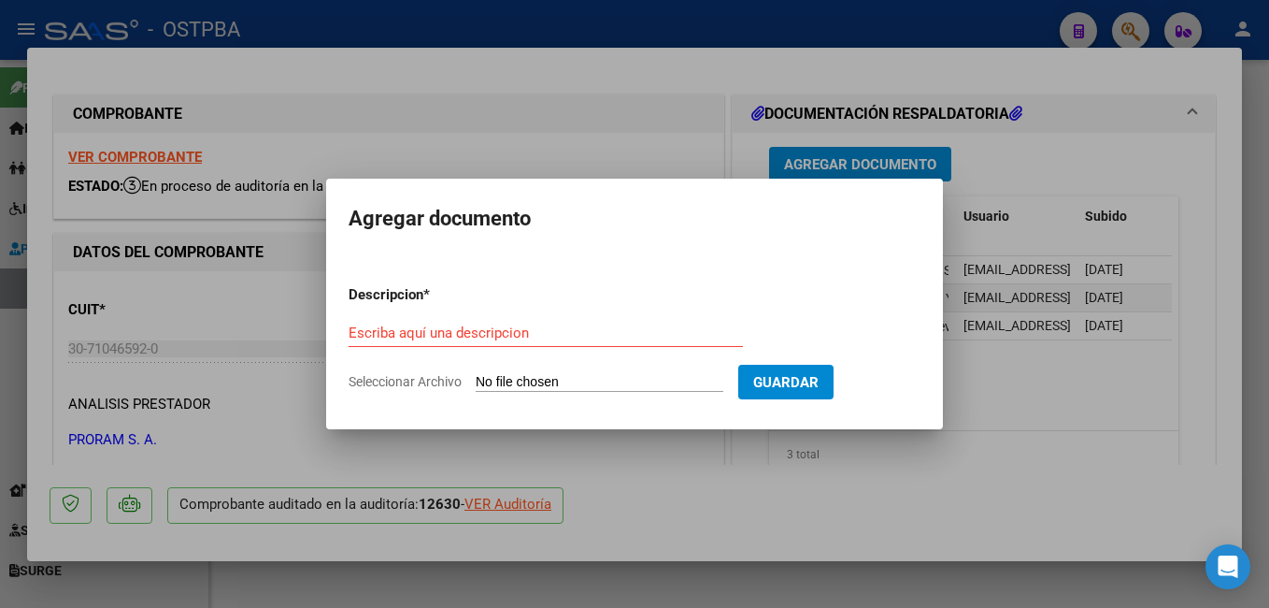
type input "C:\fakepath\Auditoría_20250915_0001.pdf"
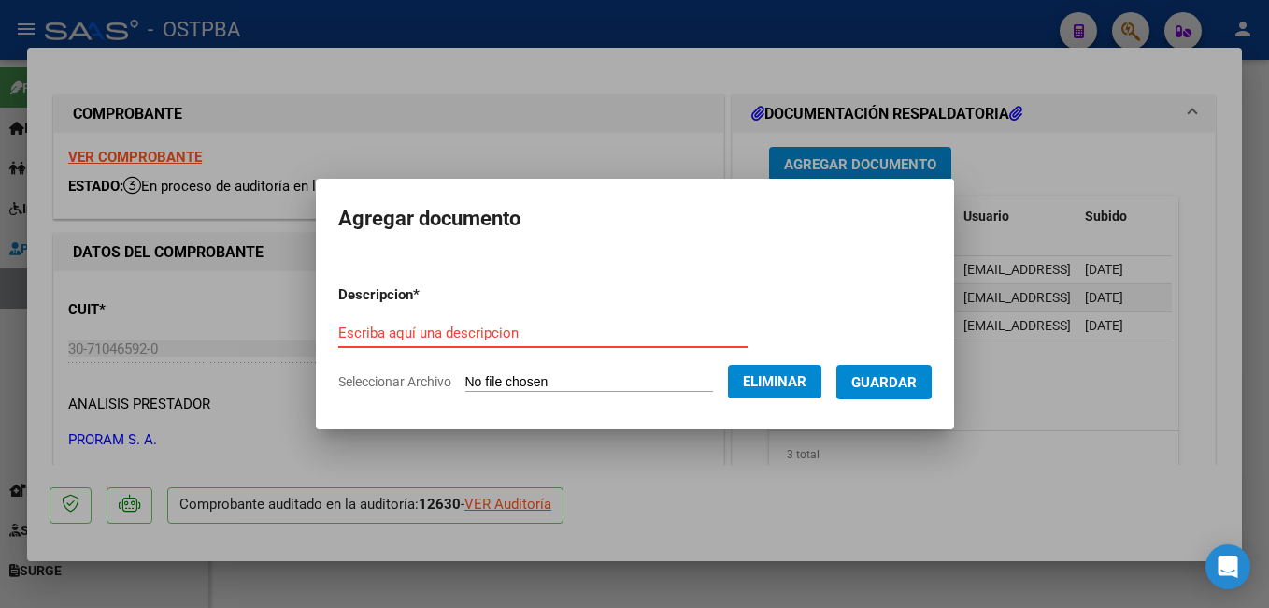
click at [523, 336] on input "Escriba aquí una descripcion" at bounding box center [542, 332] width 409 height 17
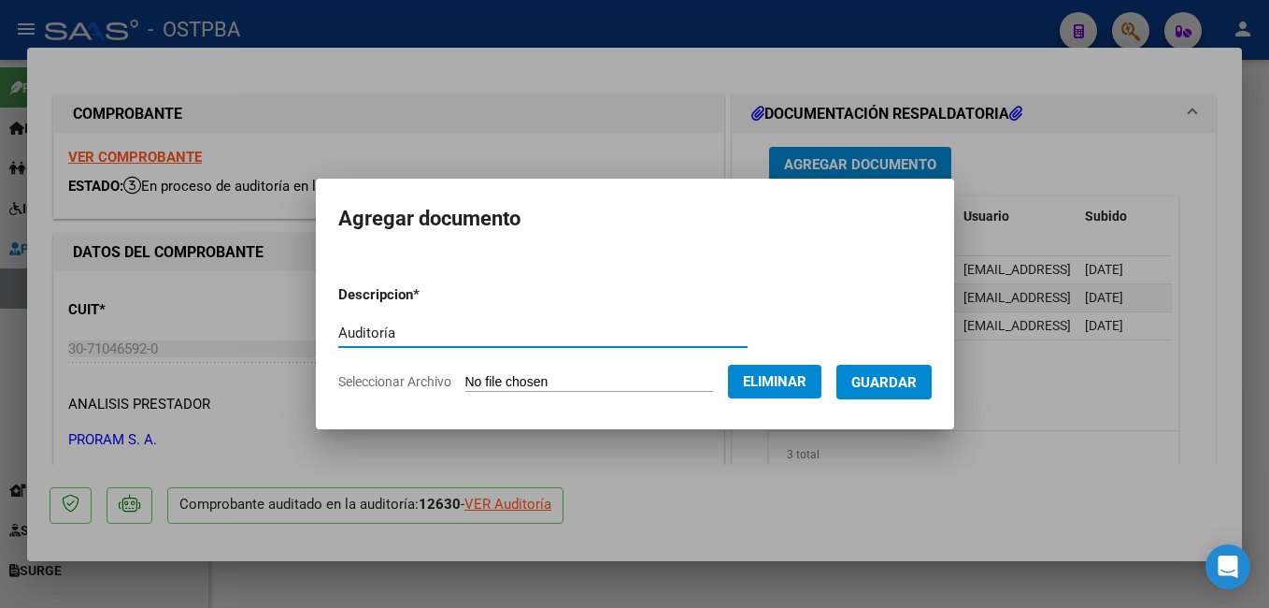
type input "Auditoría"
drag, startPoint x: 937, startPoint y: 373, endPoint x: 992, endPoint y: 356, distance: 57.7
click at [954, 367] on mat-dialog-content "Descripcion * Auditoría Escriba aquí una descripcion Seleccionar Archivo Elimin…" at bounding box center [635, 330] width 638 height 151
click at [905, 388] on span "Guardar" at bounding box center [884, 382] width 65 height 17
